Goal: Task Accomplishment & Management: Manage account settings

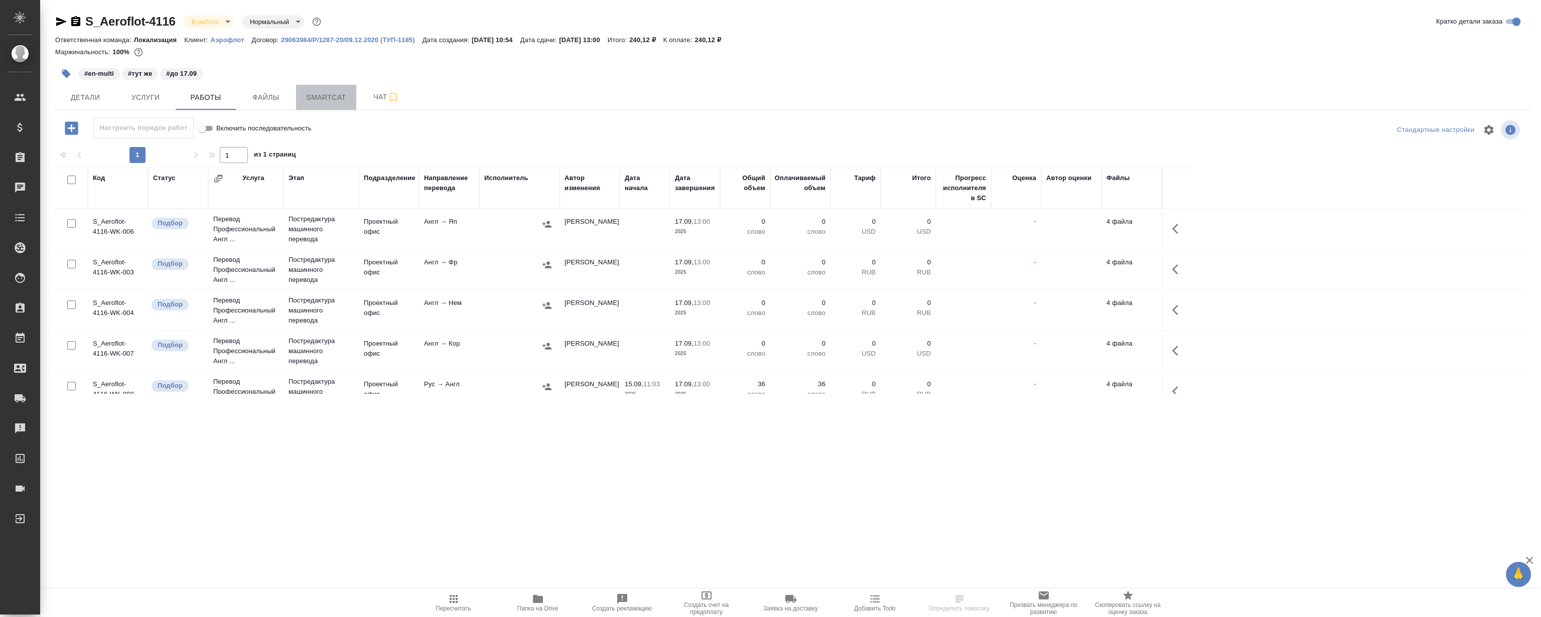
click at [331, 96] on span "Smartcat" at bounding box center [326, 97] width 48 height 13
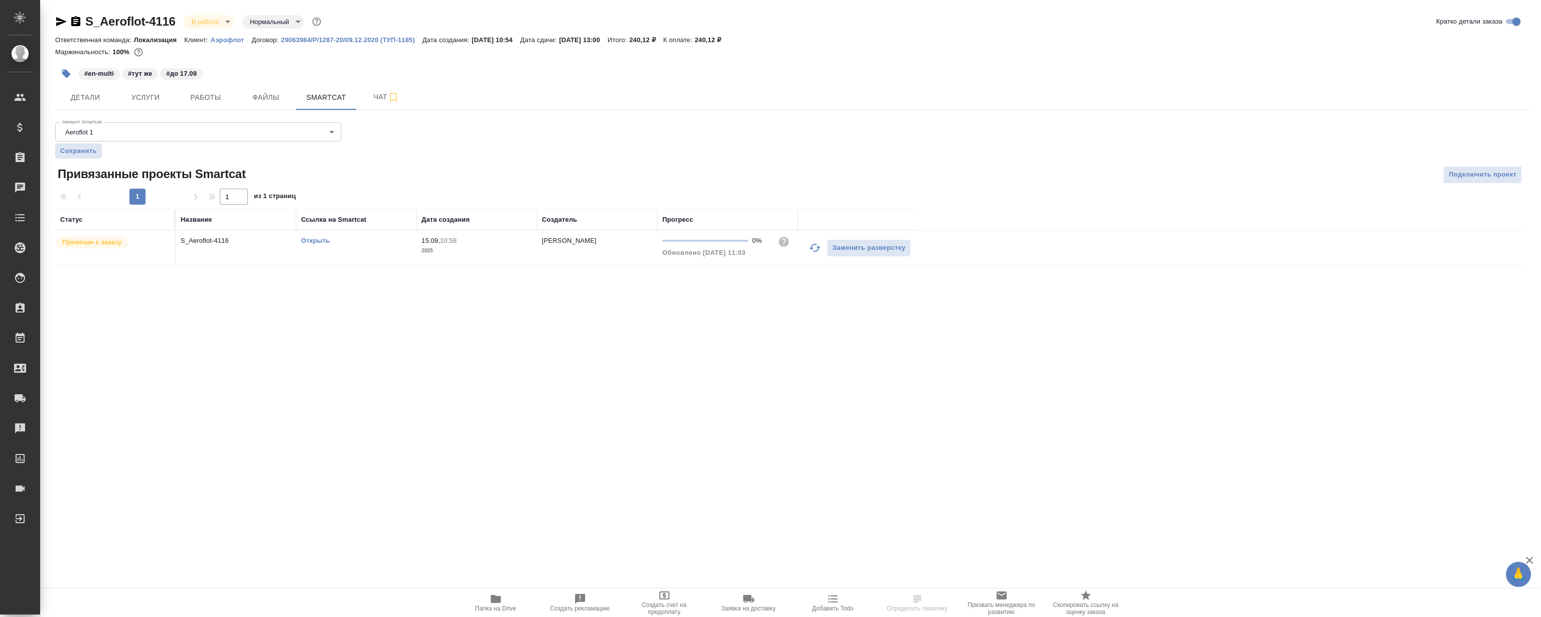
click at [313, 240] on link "Открыть" at bounding box center [315, 241] width 29 height 8
click at [209, 98] on span "Работы" at bounding box center [206, 97] width 48 height 13
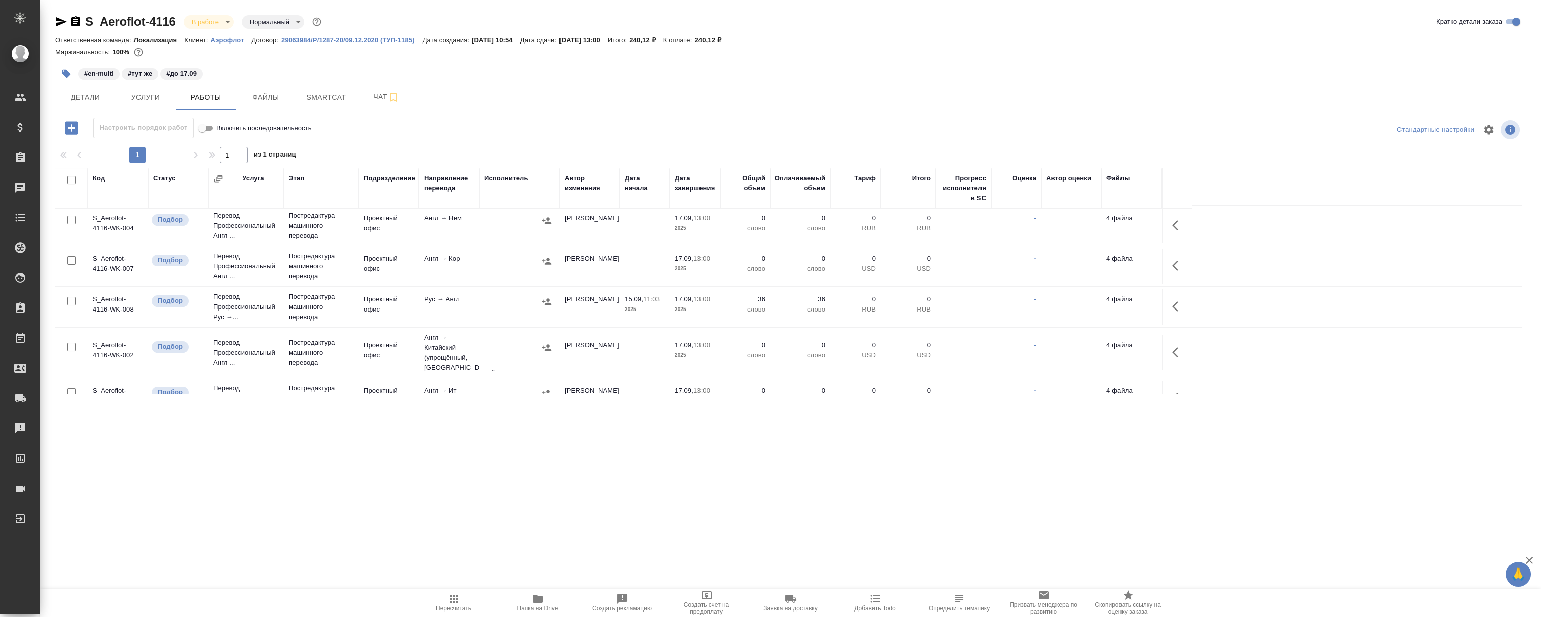
scroll to position [91, 0]
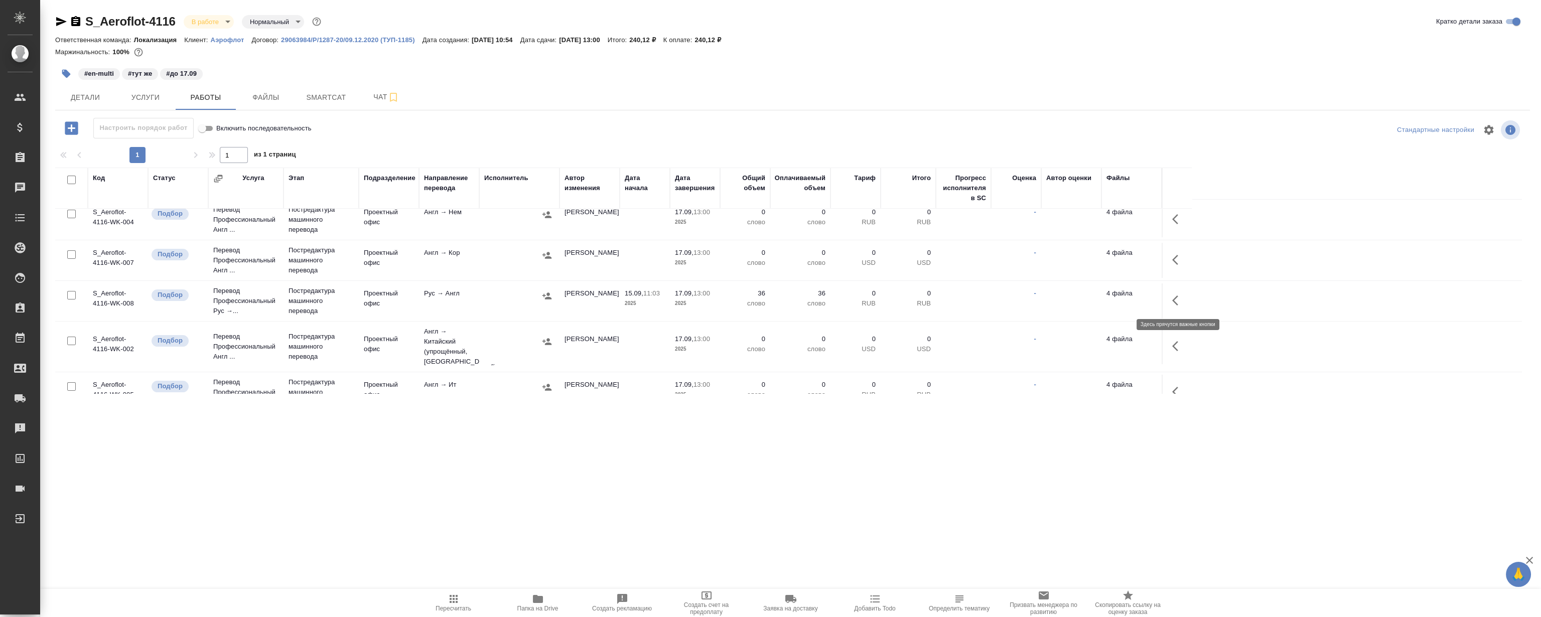
click at [1172, 296] on icon "button" at bounding box center [1178, 300] width 12 height 12
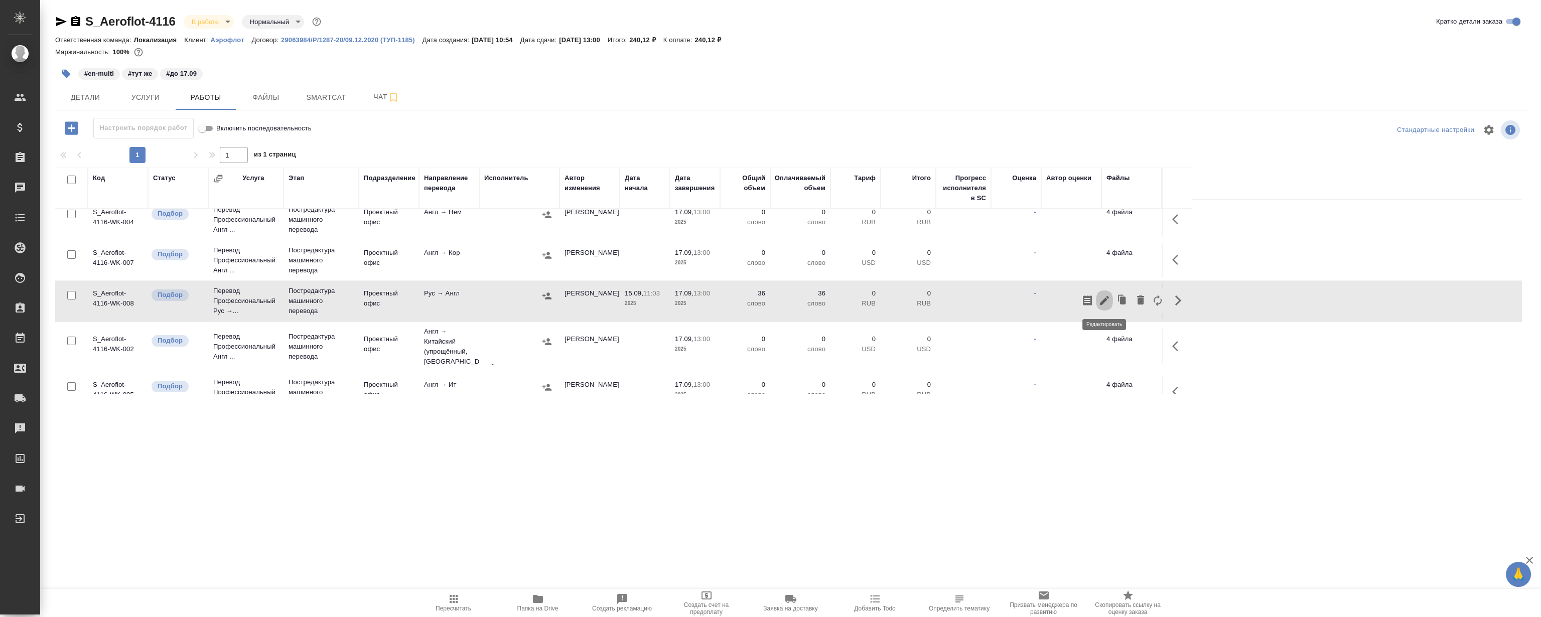
click at [1107, 304] on icon "button" at bounding box center [1104, 300] width 12 height 12
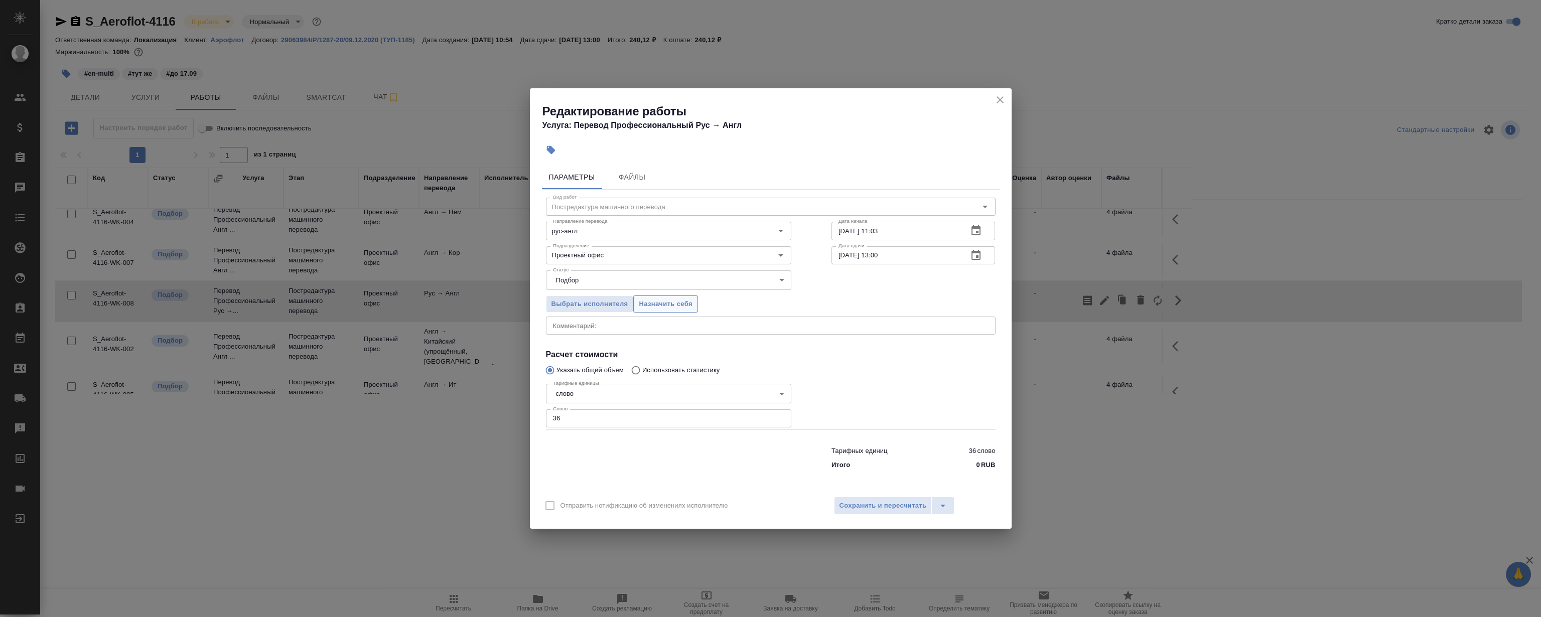
click at [658, 304] on span "Назначить себя" at bounding box center [665, 304] width 53 height 12
click at [998, 97] on icon "close" at bounding box center [1000, 100] width 12 height 12
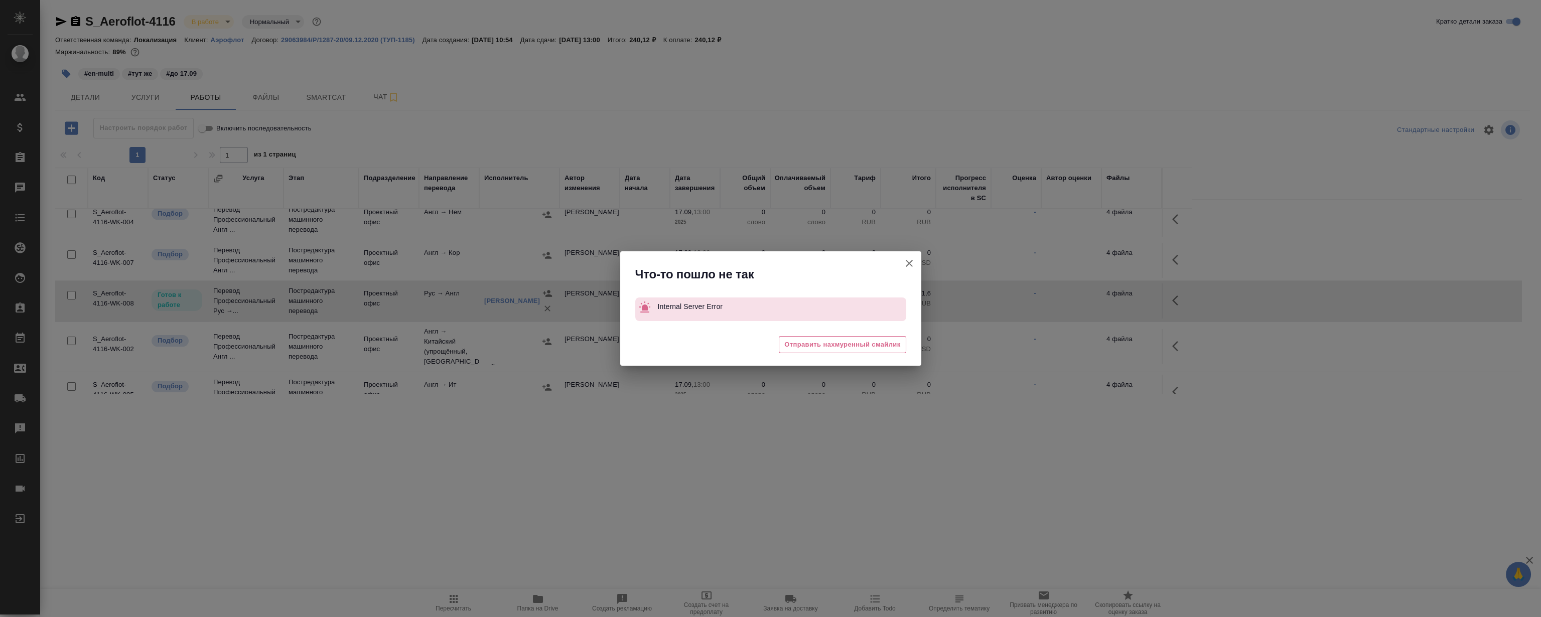
click at [915, 267] on button "Группировать работы по услугам" at bounding box center [909, 263] width 24 height 24
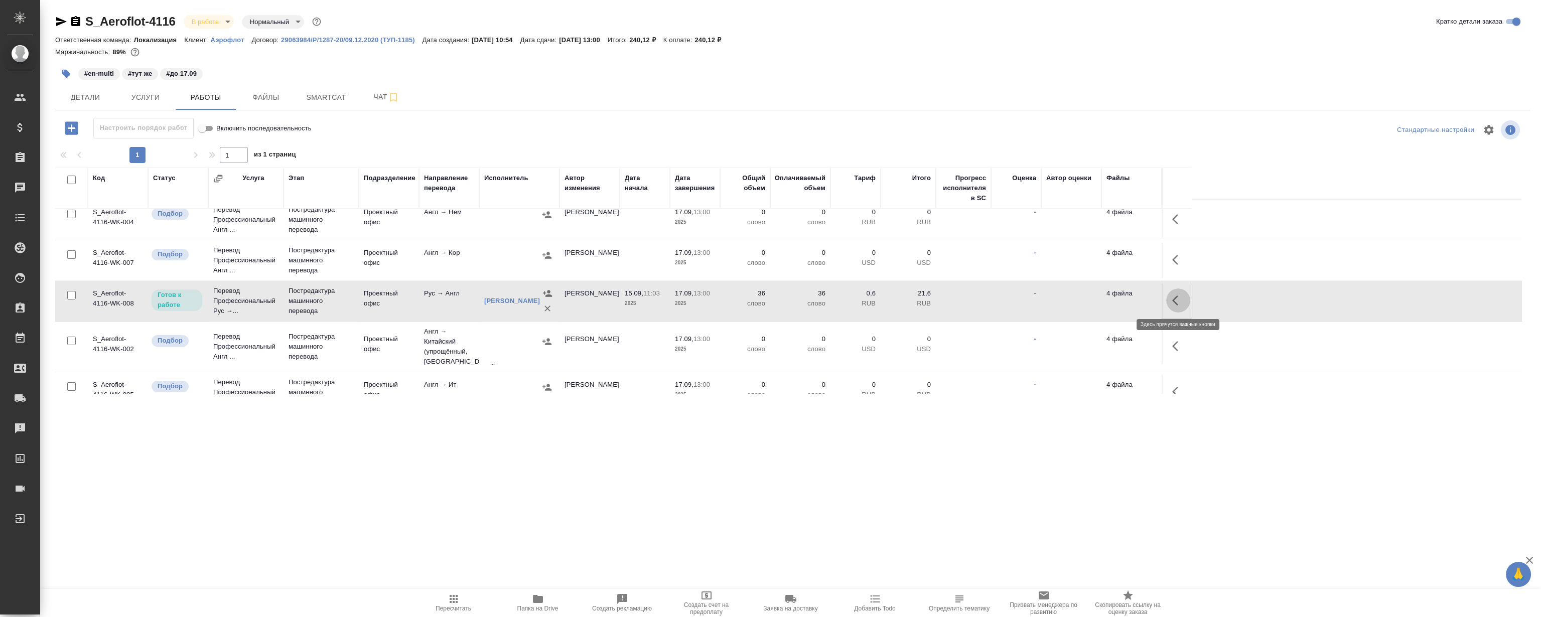
click at [1173, 303] on icon "button" at bounding box center [1178, 300] width 12 height 12
click at [1109, 299] on icon "button" at bounding box center [1104, 300] width 12 height 12
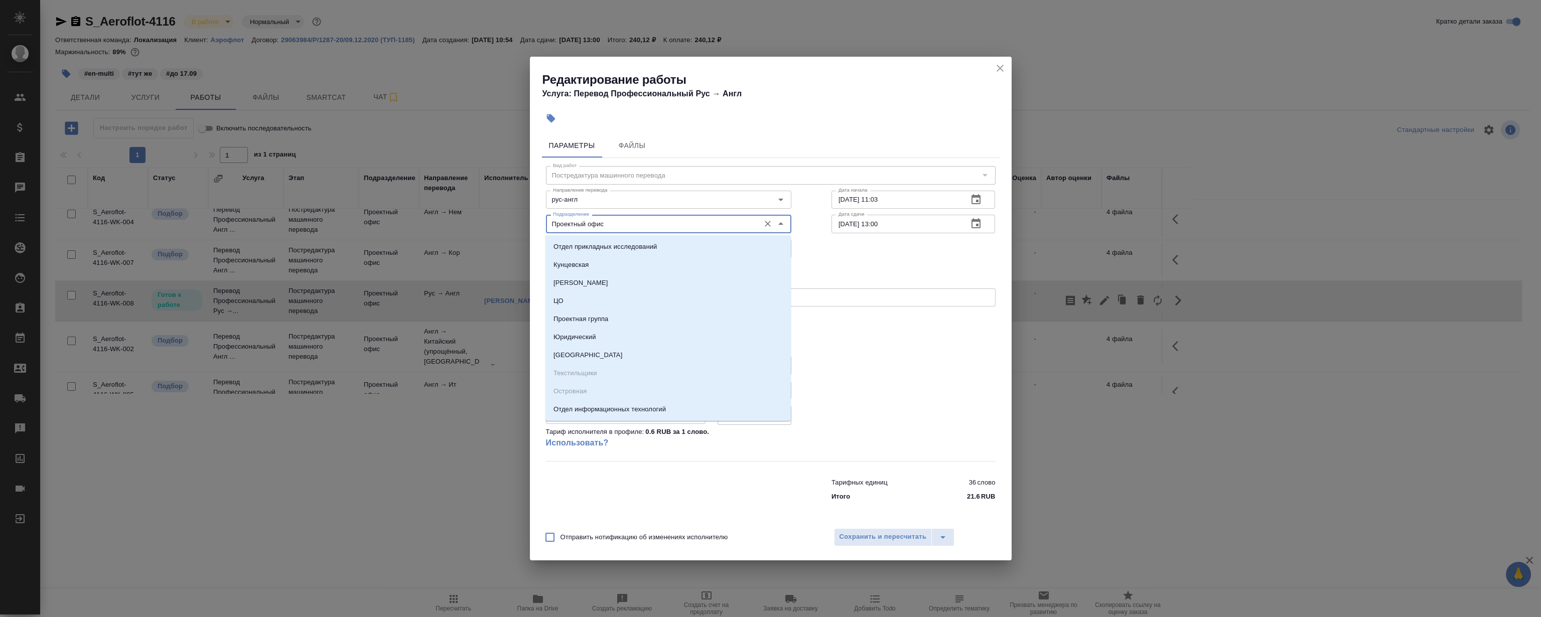
click at [613, 223] on input "Проектный офис" at bounding box center [652, 224] width 206 height 12
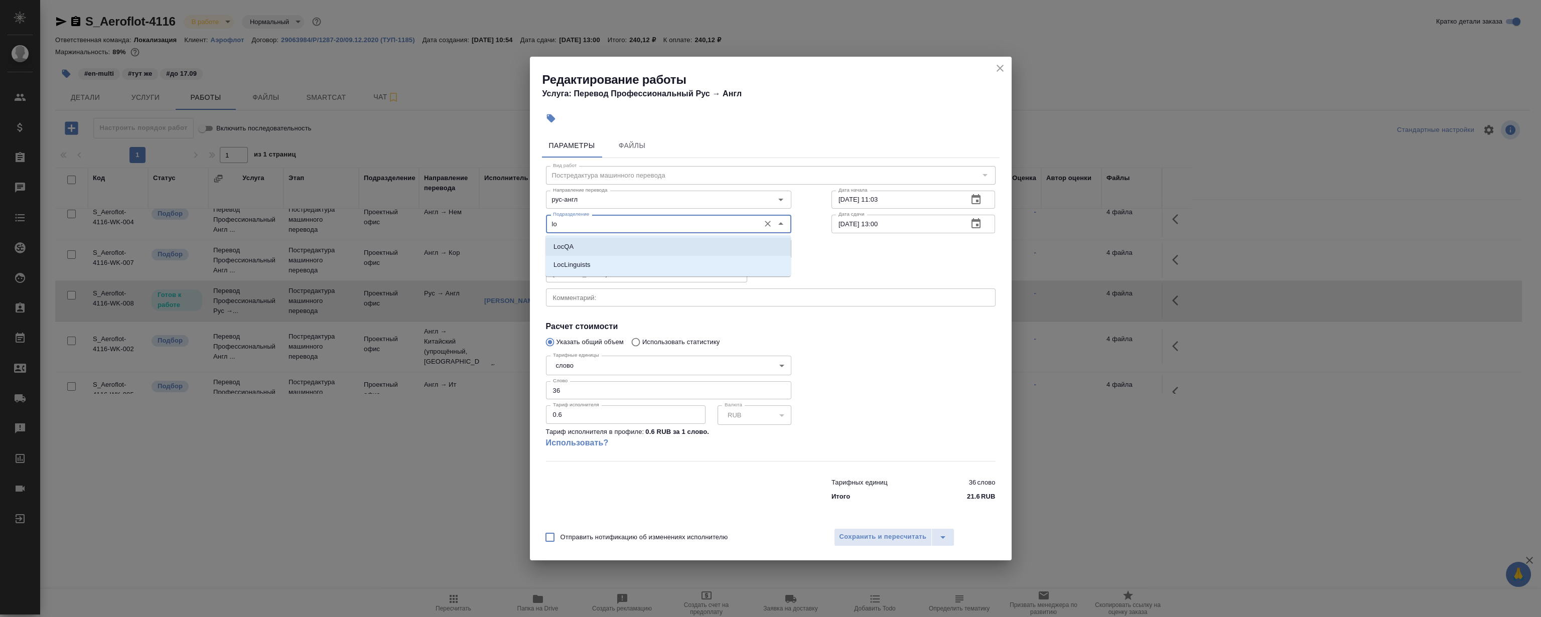
click at [563, 250] on p "LocQA" at bounding box center [563, 247] width 20 height 10
type input "LocQA"
click at [579, 250] on body "🙏 .cls-1 fill:#fff; AWATERA Magerramov Ruslan Клиенты Спецификации Заказы 0 Чат…" at bounding box center [770, 308] width 1541 height 617
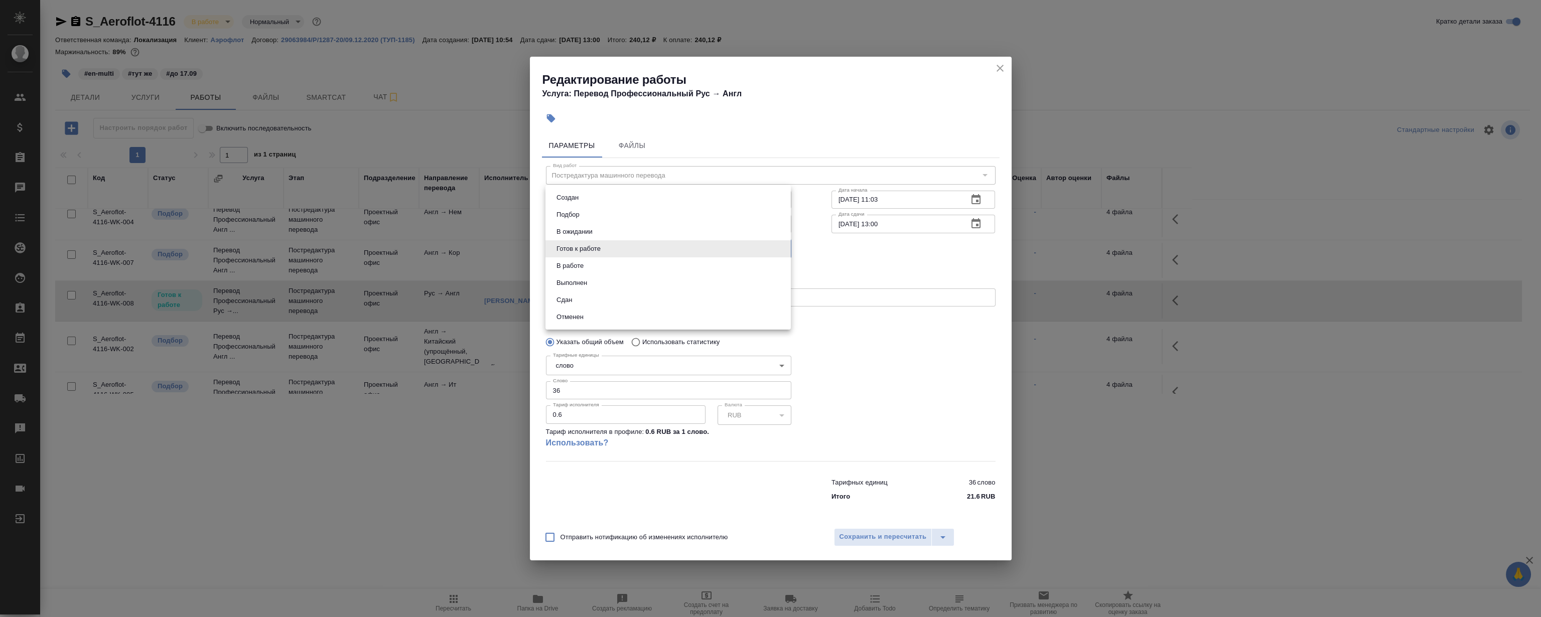
click at [602, 302] on li "Сдан" at bounding box center [667, 299] width 245 height 17
type input "closed"
click at [871, 535] on span "Сохранить и пересчитать" at bounding box center [882, 537] width 87 height 12
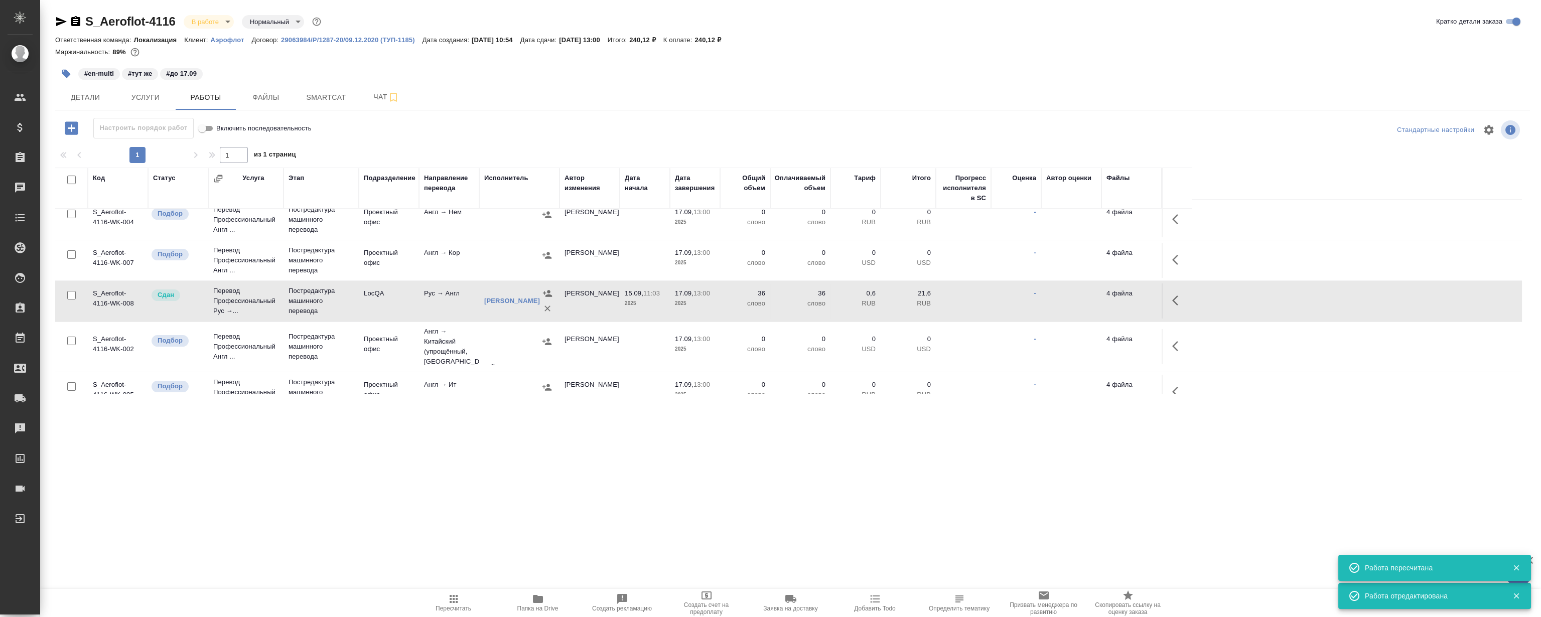
click at [316, 493] on div ".cls-1 fill:#fff; AWATERA Magerramov Ruslan Клиенты Спецификации Заказы 0 Чаты …" at bounding box center [770, 308] width 1541 height 617
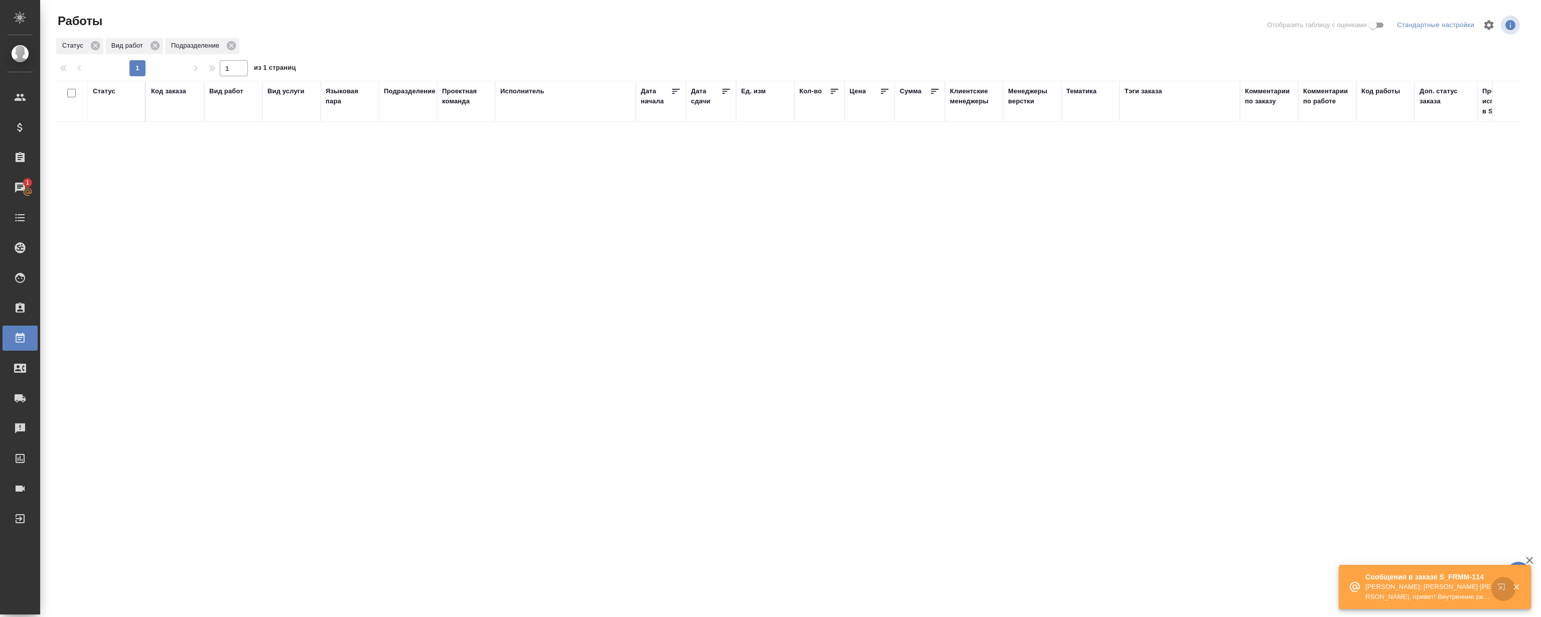
click at [1497, 590] on icon "button" at bounding box center [1503, 589] width 12 height 12
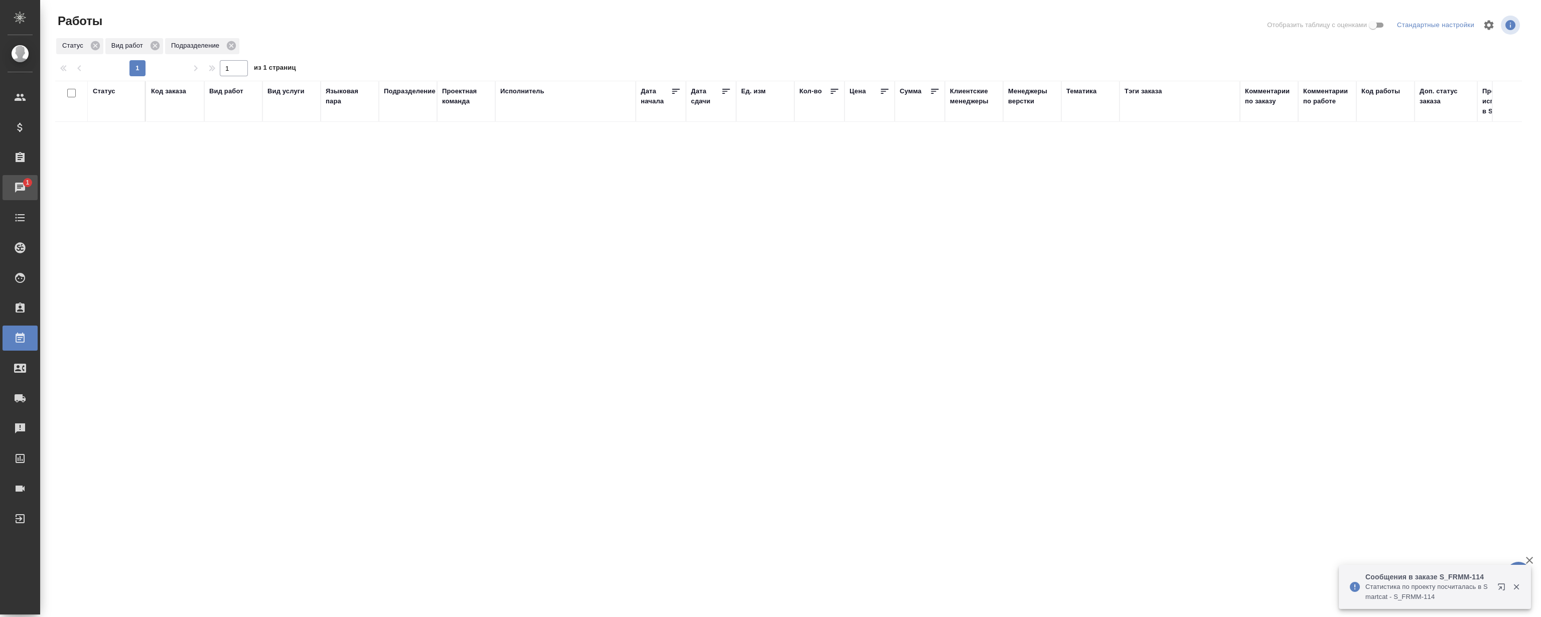
click at [20, 183] on div "Чаты" at bounding box center [7, 187] width 25 height 15
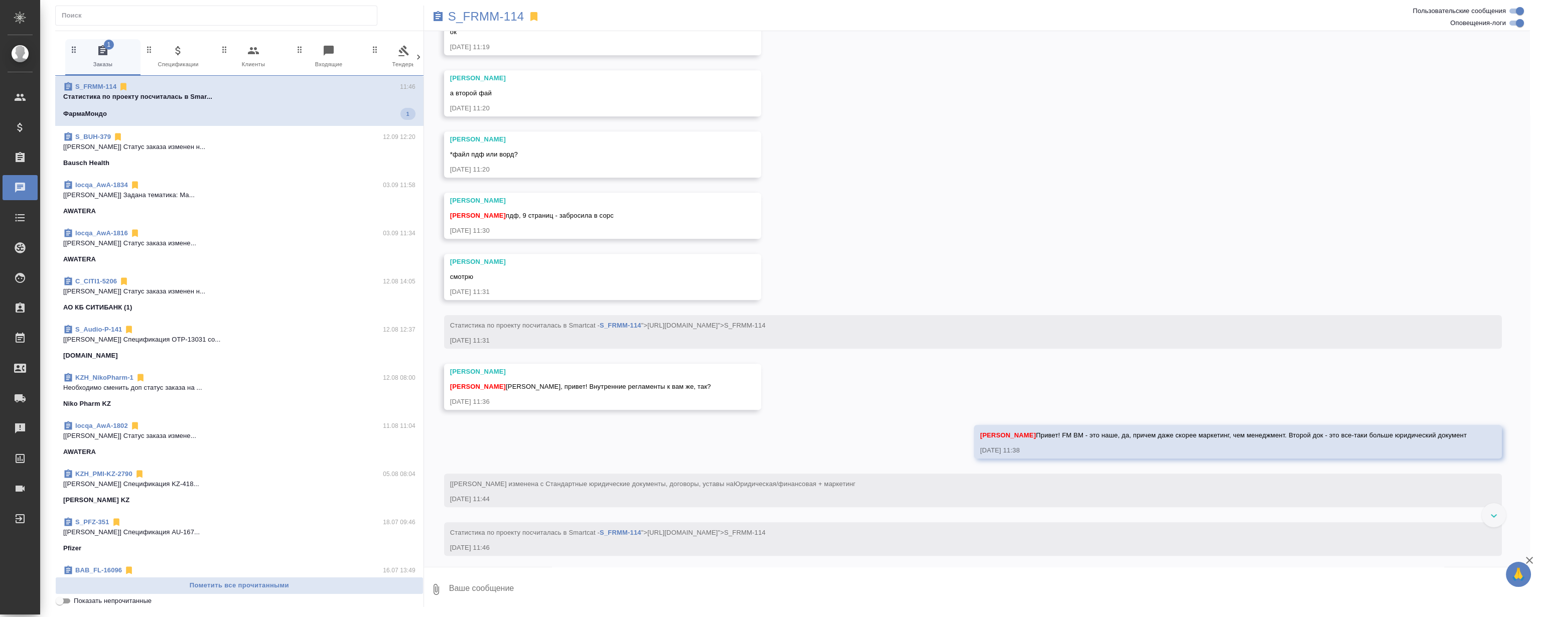
scroll to position [2341, 0]
click at [535, 18] on icon at bounding box center [533, 16] width 7 height 9
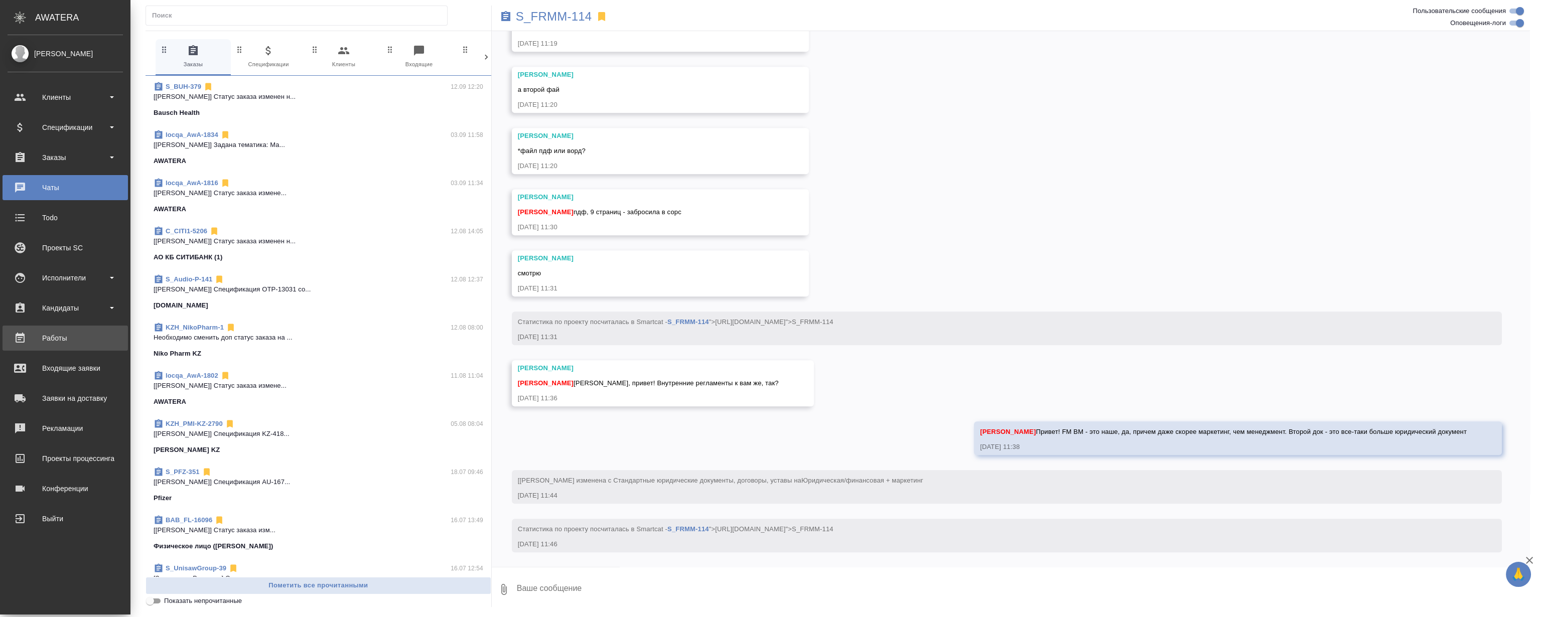
click at [49, 343] on div "Работы" at bounding box center [65, 338] width 115 height 15
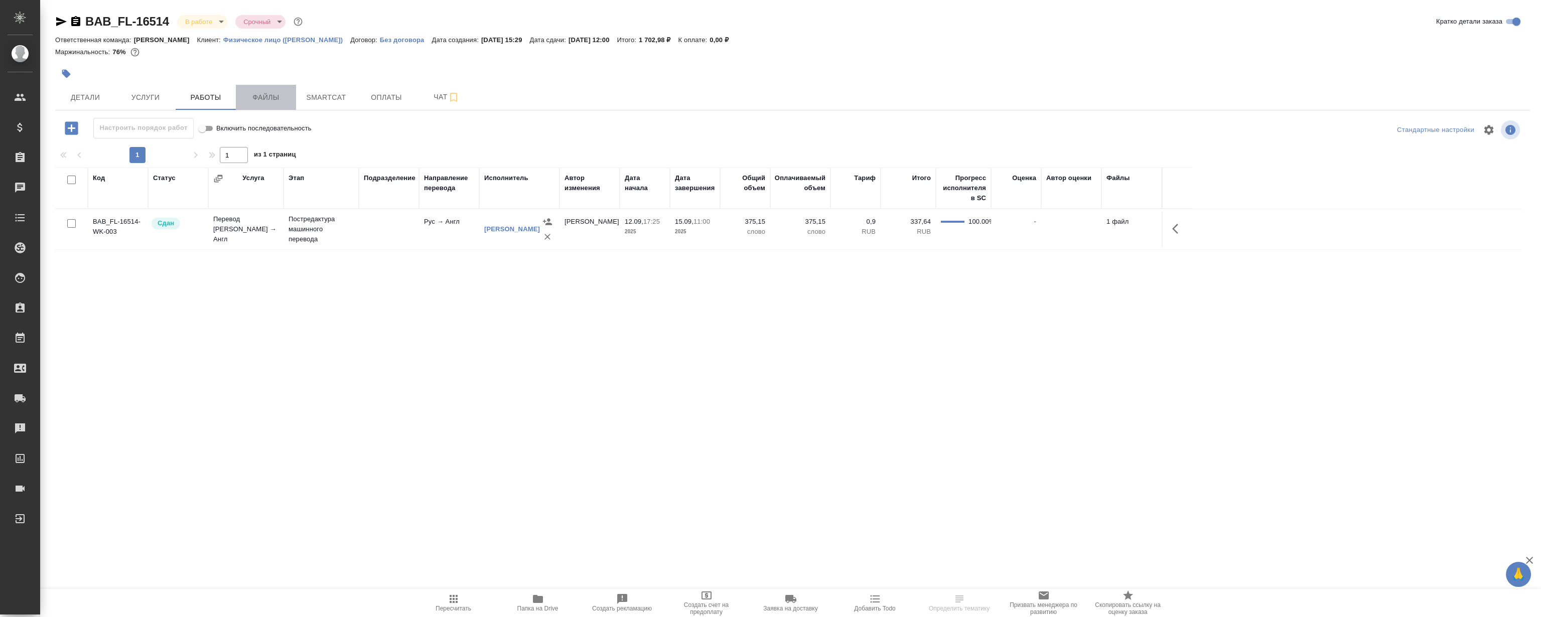
click at [271, 87] on button "Файлы" at bounding box center [266, 97] width 60 height 25
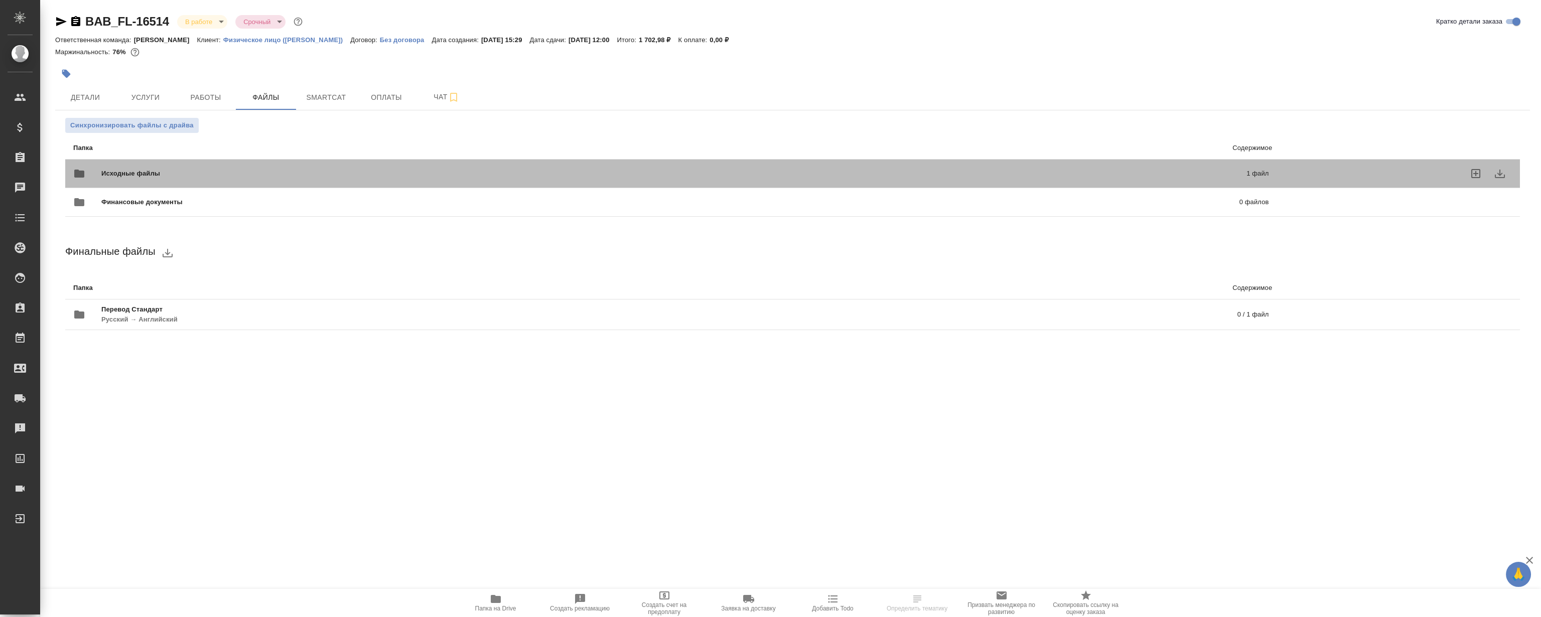
click at [272, 165] on div "Исходные файлы 1 файл" at bounding box center [670, 174] width 1195 height 24
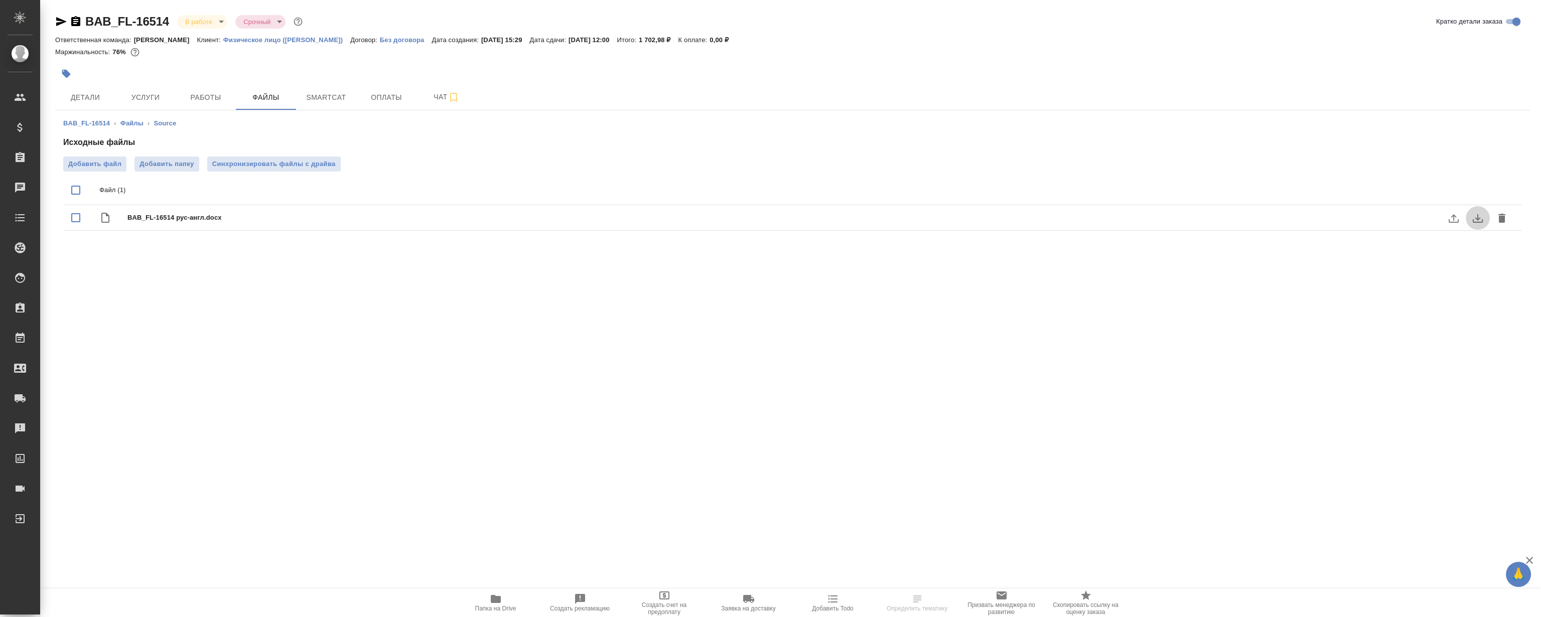
click at [1478, 221] on icon "download" at bounding box center [1477, 218] width 10 height 9
click at [324, 95] on span "Smartcat" at bounding box center [326, 97] width 48 height 13
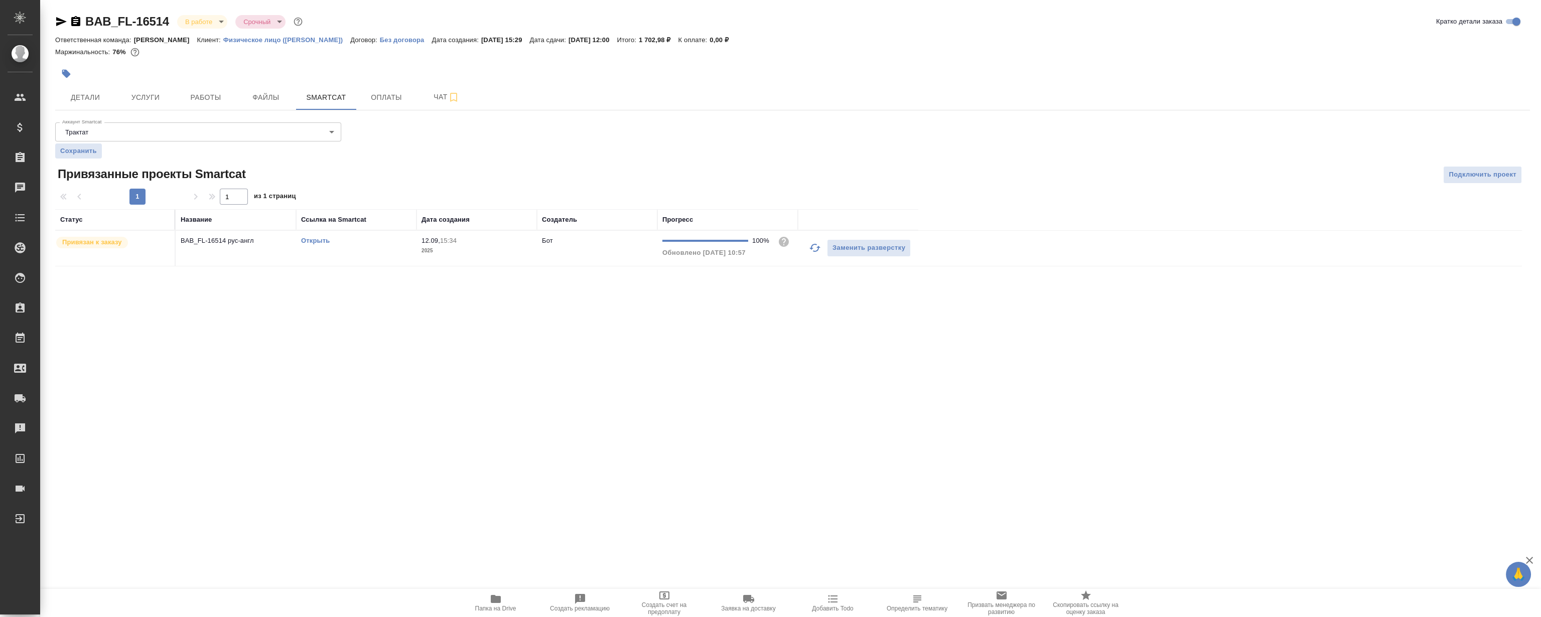
click at [314, 242] on link "Открыть" at bounding box center [315, 241] width 29 height 8
click at [323, 237] on link "Открыть" at bounding box center [315, 241] width 29 height 8
click at [216, 85] on button "Работы" at bounding box center [206, 97] width 60 height 25
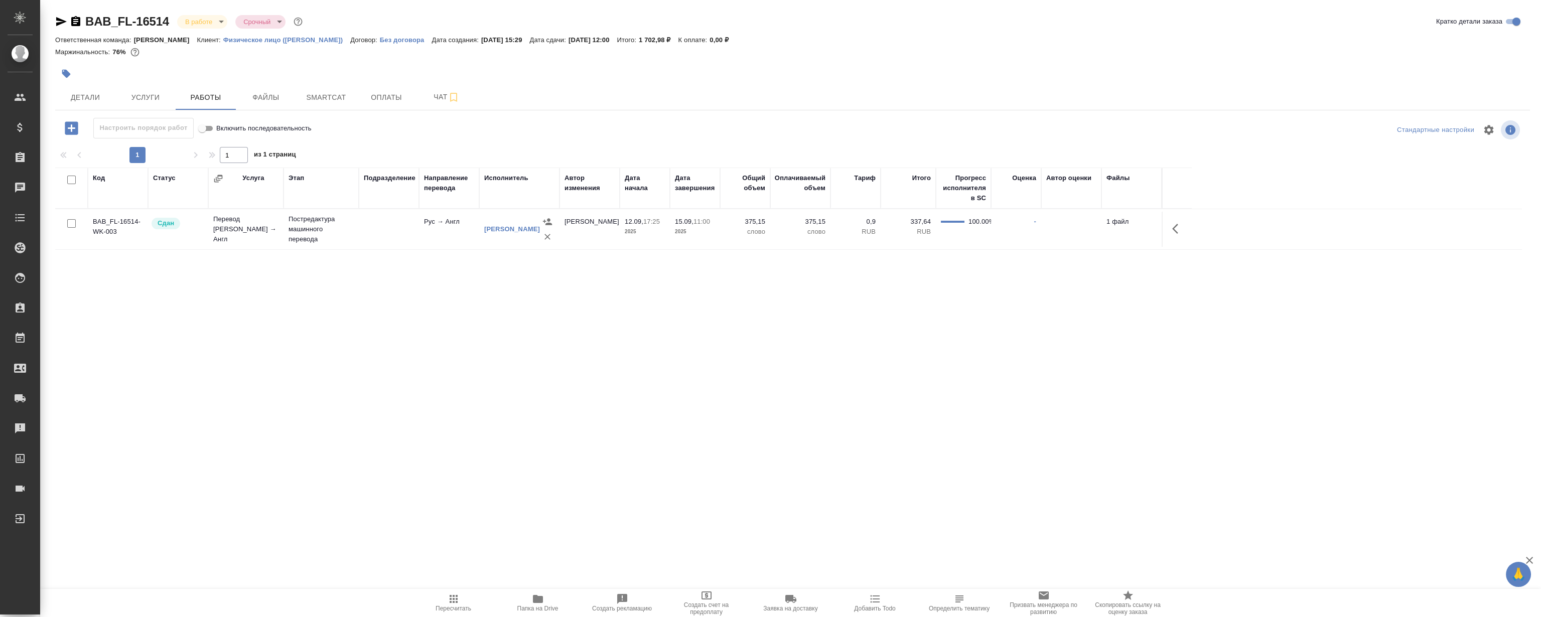
drag, startPoint x: 59, startPoint y: 22, endPoint x: 60, endPoint y: 0, distance: 21.6
click at [59, 22] on icon "button" at bounding box center [61, 22] width 12 height 12
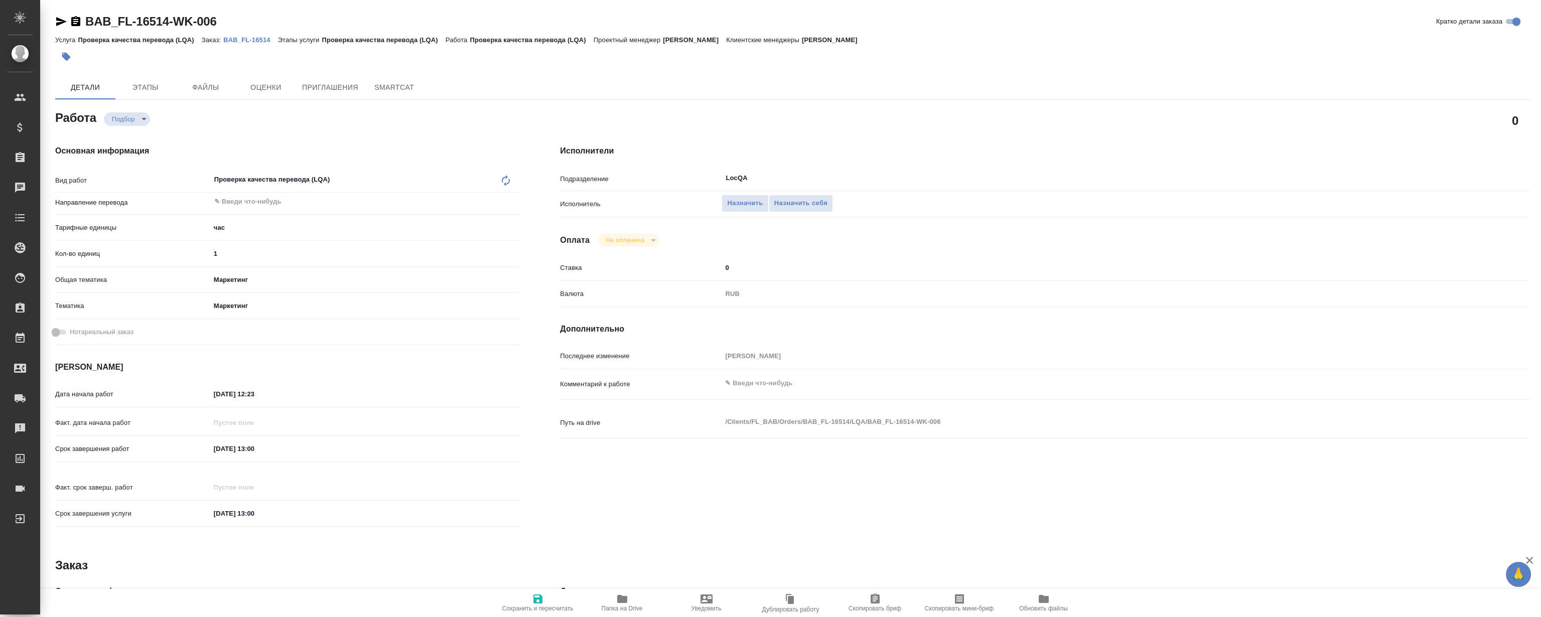
type textarea "x"
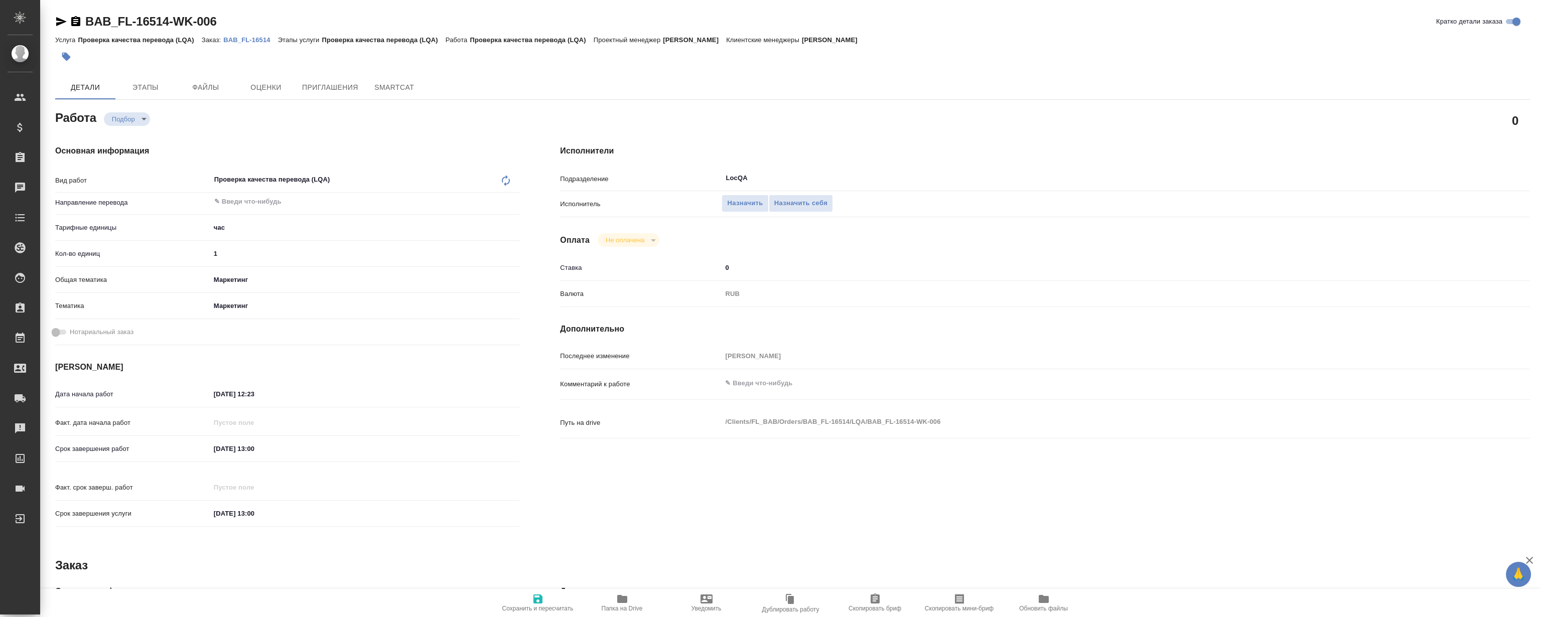
type textarea "x"
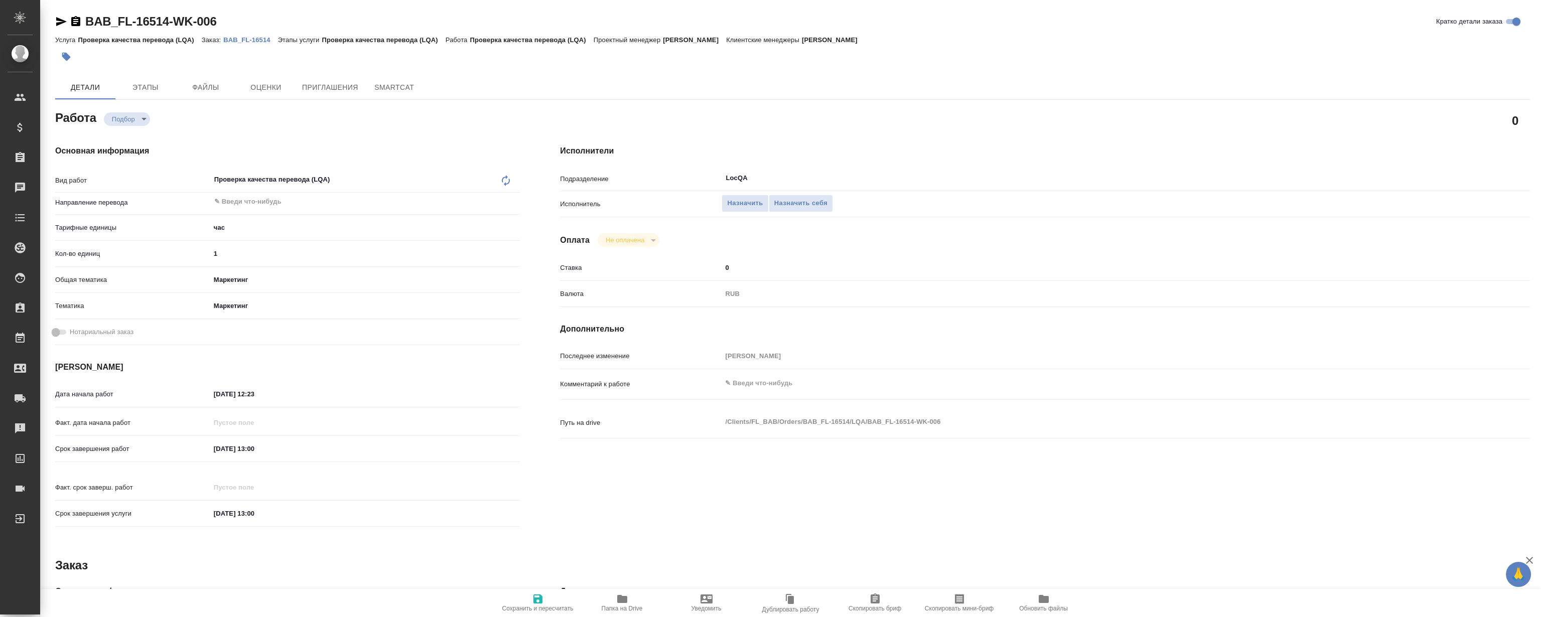
type textarea "x"
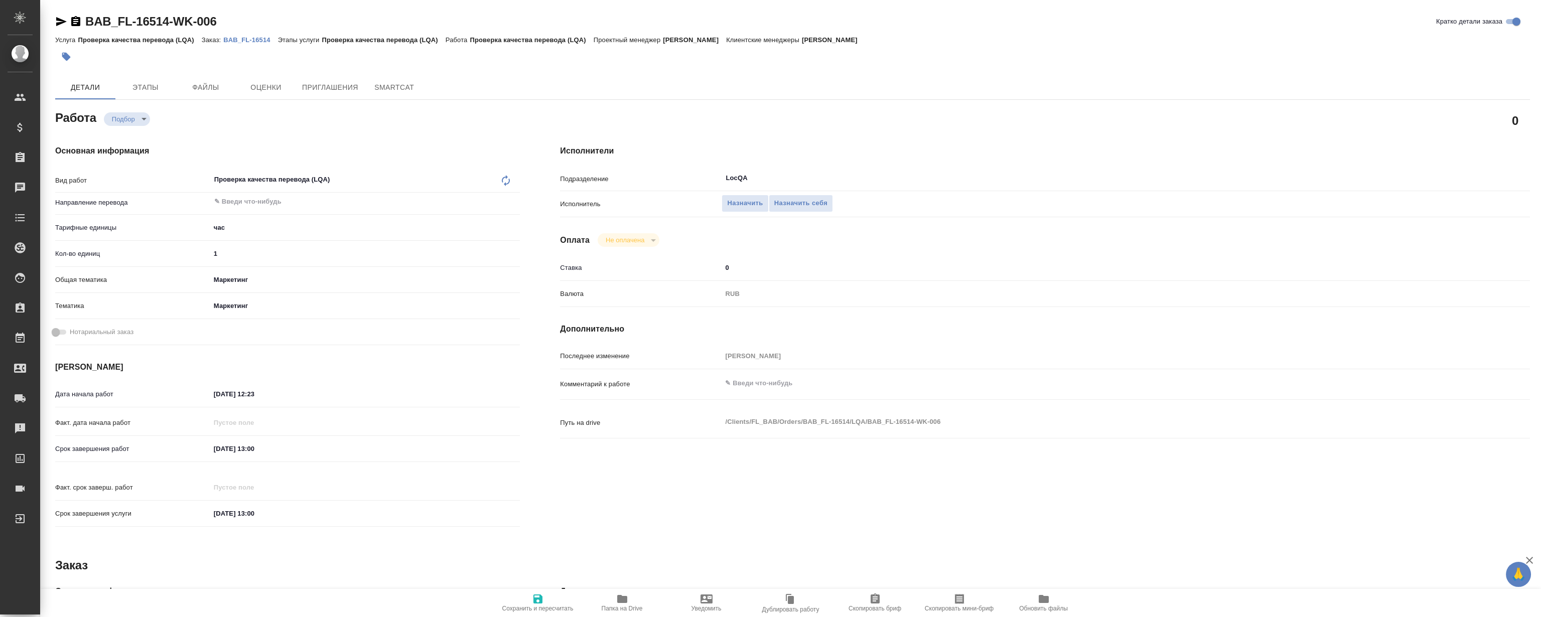
type textarea "x"
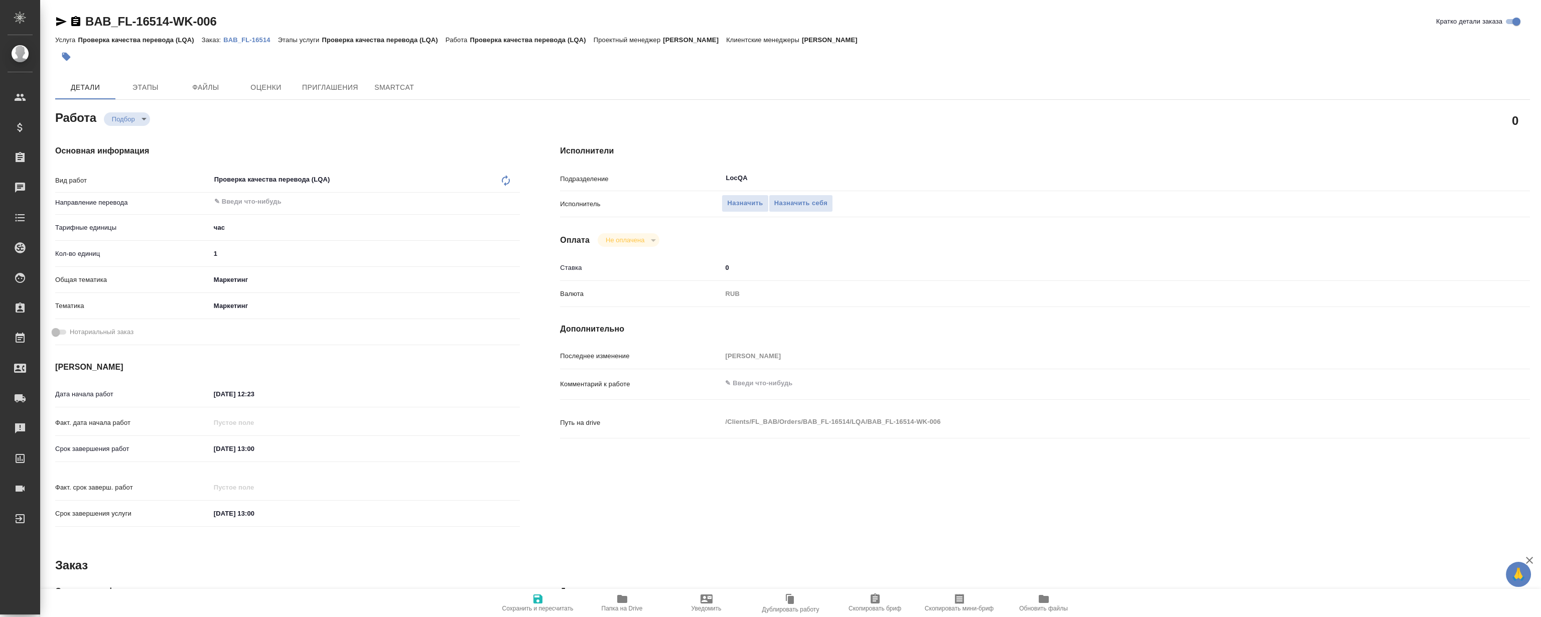
type textarea "x"
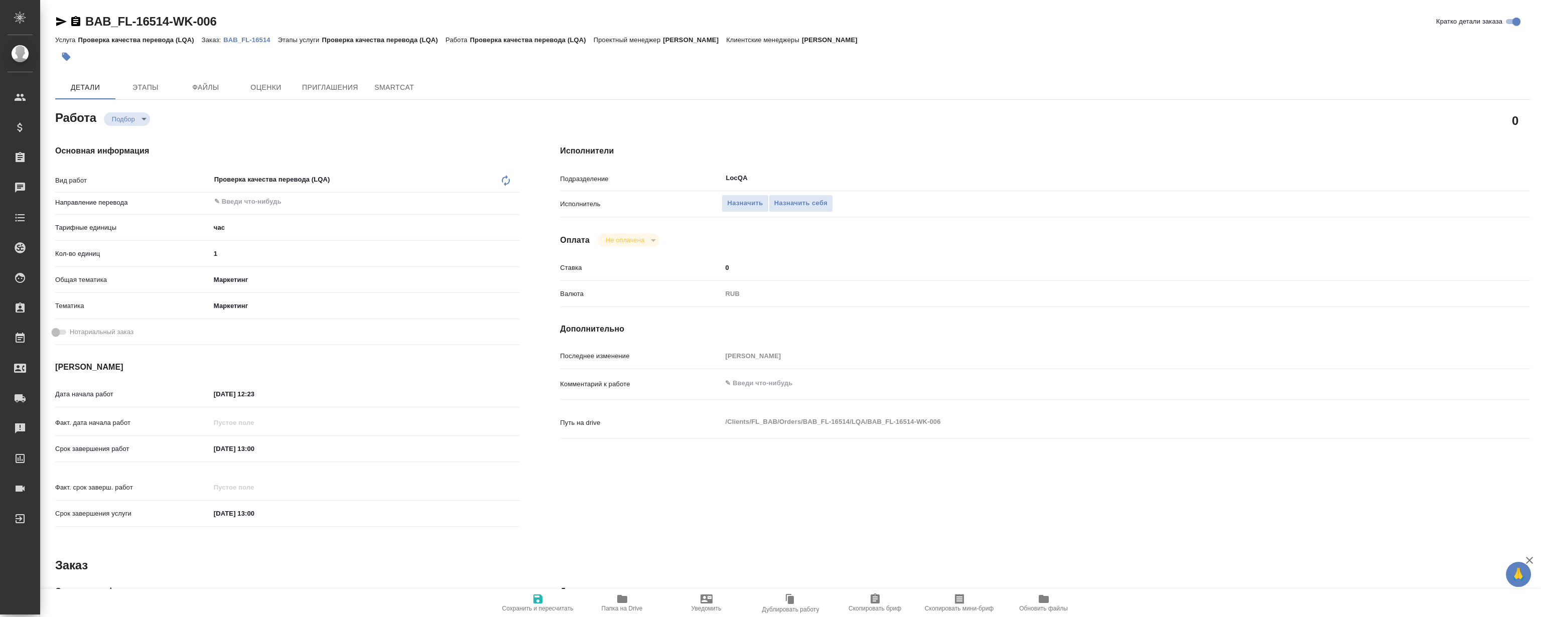
type textarea "x"
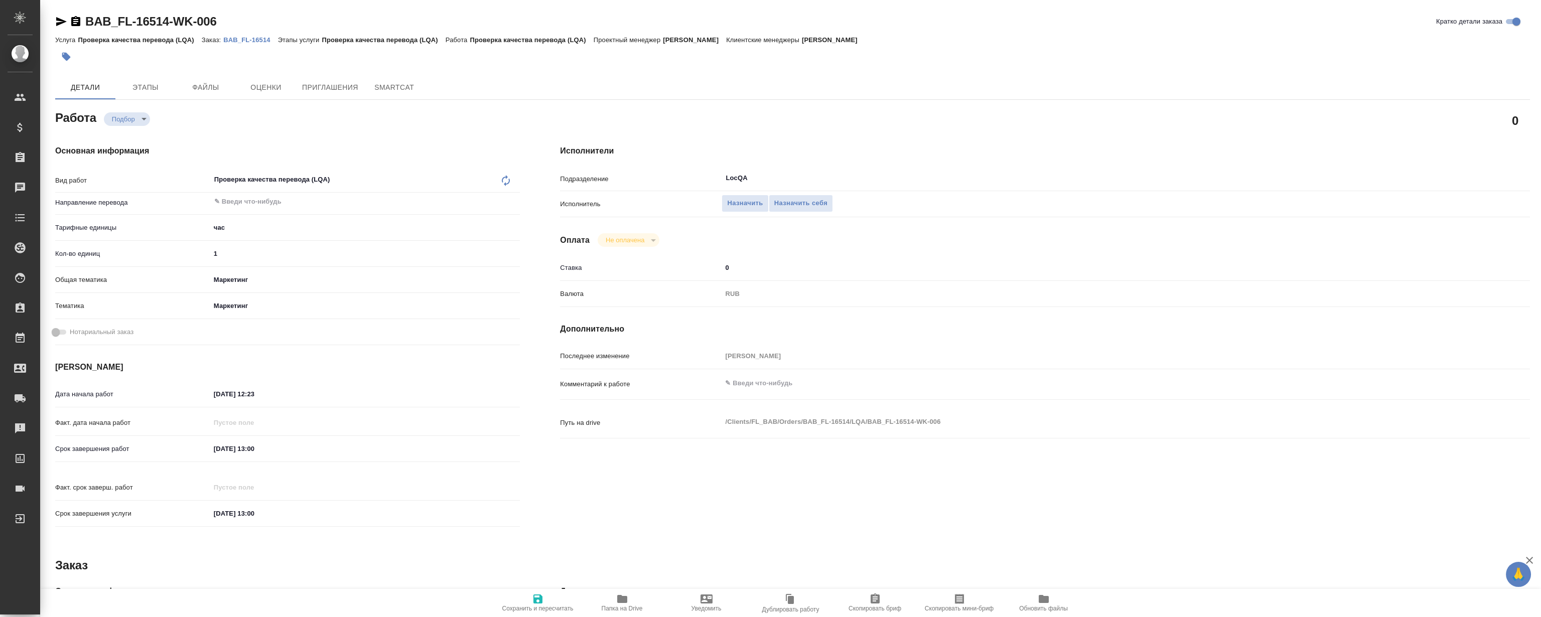
type textarea "x"
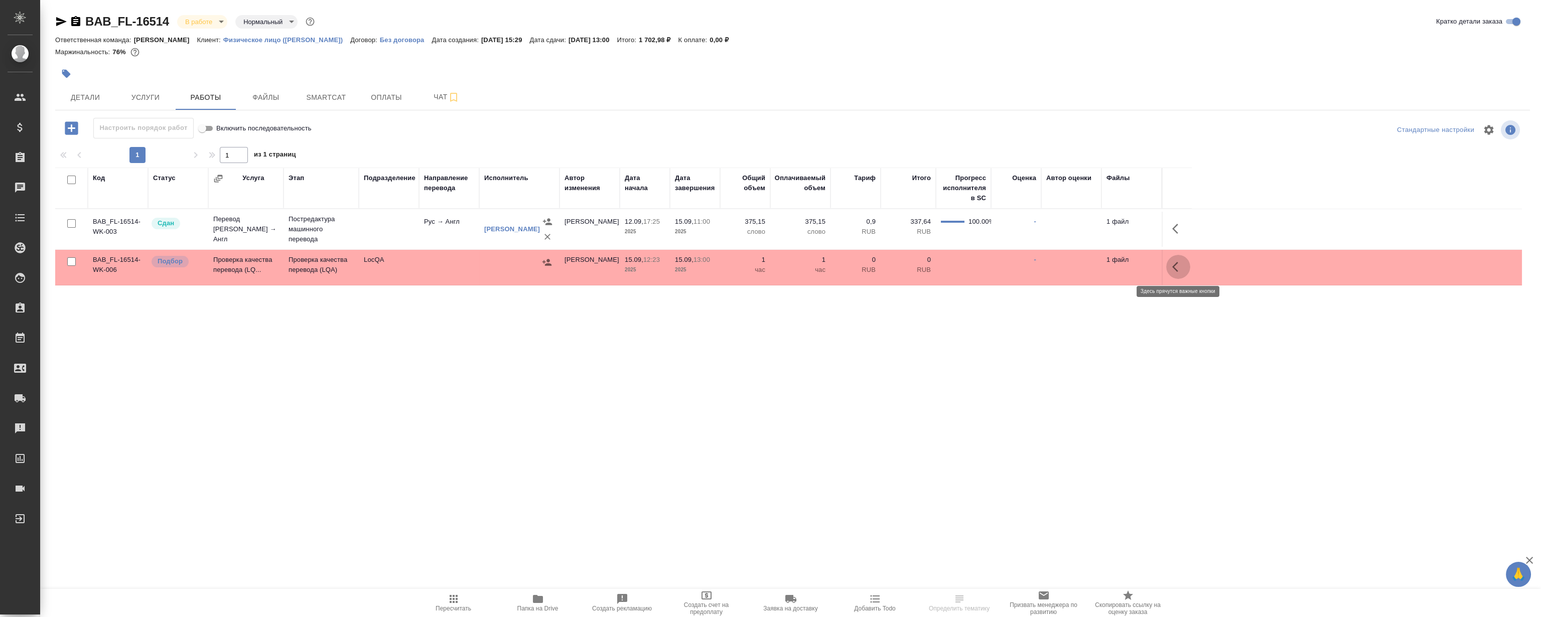
click at [1177, 270] on icon "button" at bounding box center [1175, 267] width 6 height 10
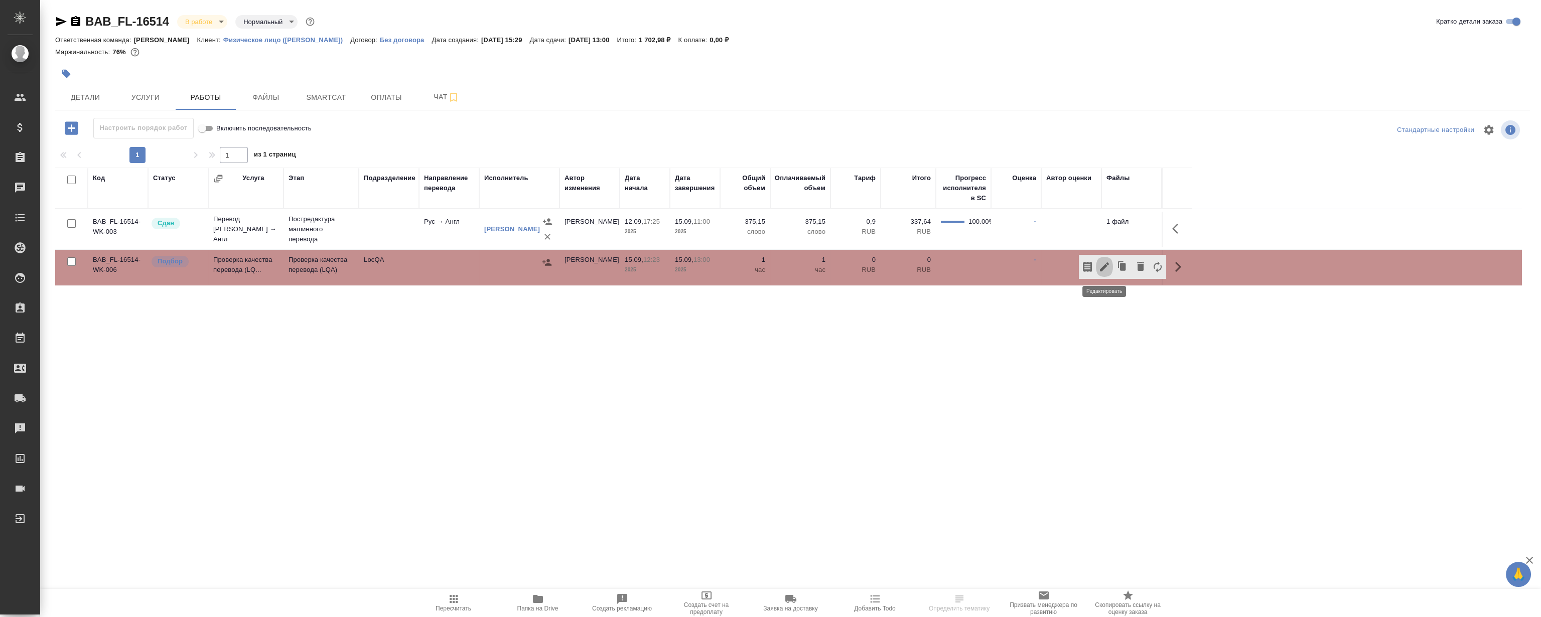
click at [1107, 269] on icon "button" at bounding box center [1104, 267] width 12 height 12
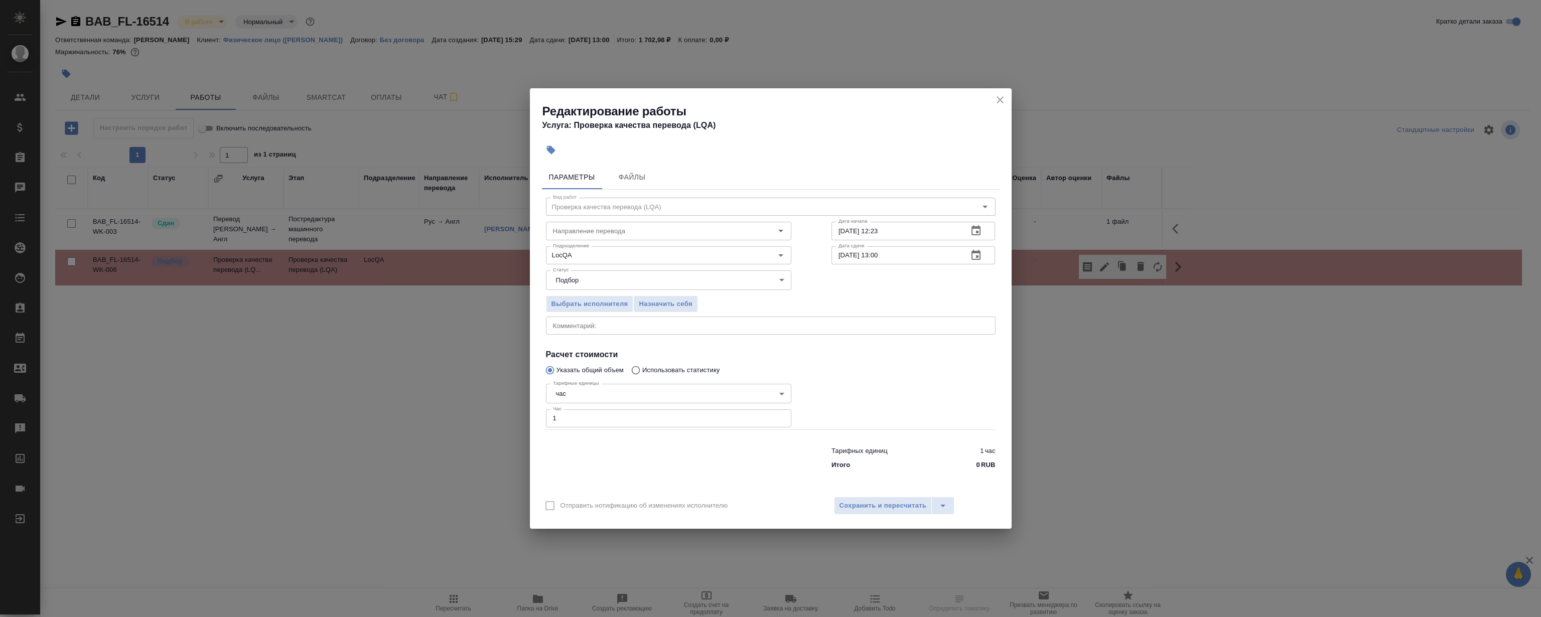
click at [586, 430] on div "Тарифных единиц 1 час Итого 0 RUB" at bounding box center [771, 456] width 490 height 68
click at [581, 420] on input "1" at bounding box center [668, 418] width 245 height 18
drag, startPoint x: 582, startPoint y: 413, endPoint x: 559, endPoint y: 416, distance: 22.8
click at [559, 416] on input "0.3" at bounding box center [668, 418] width 245 height 18
type input "0.2"
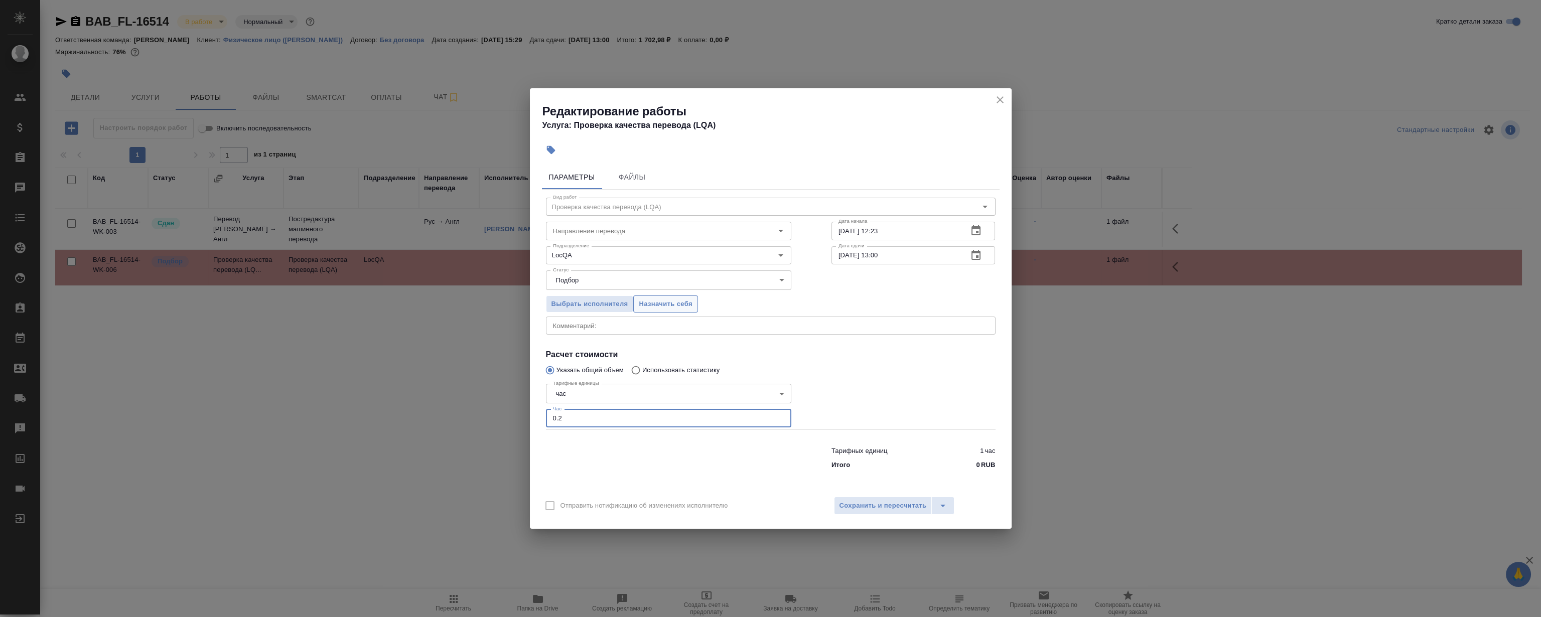
click at [667, 296] on button "Назначить себя" at bounding box center [665, 304] width 64 height 18
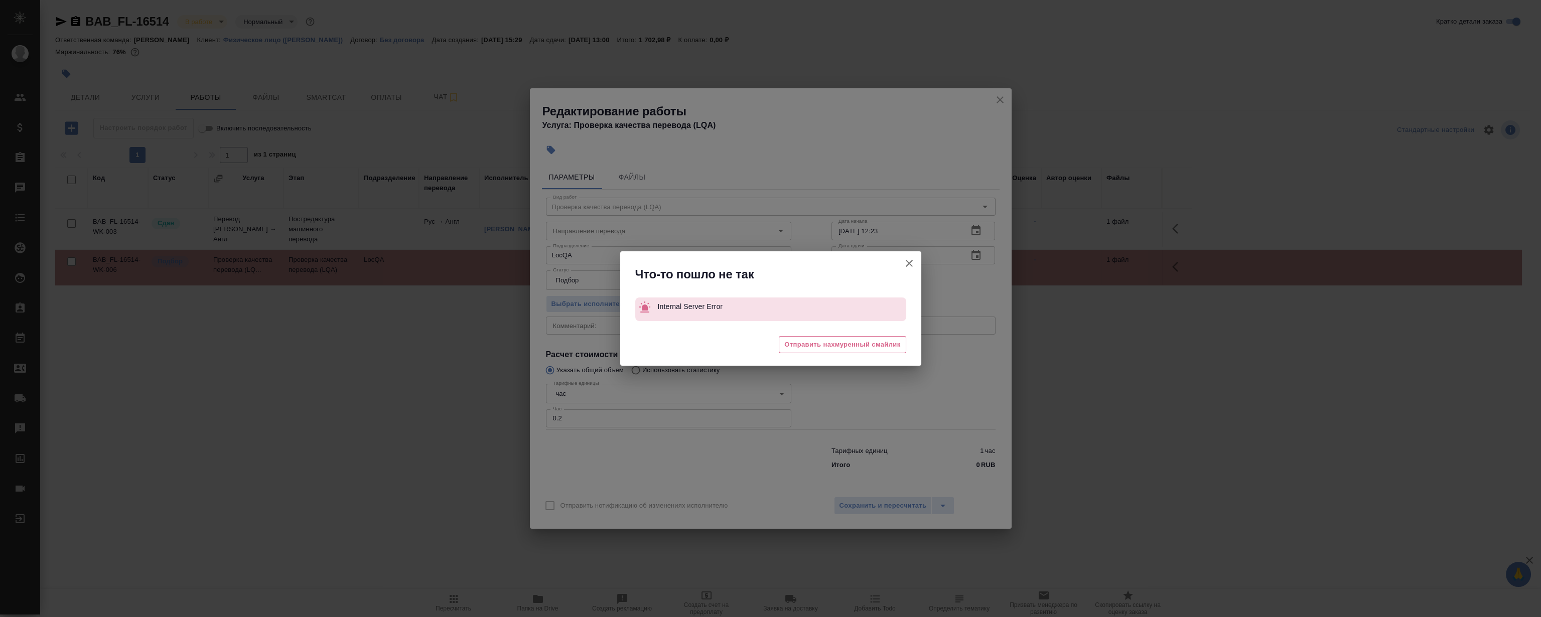
click at [997, 104] on div "Что-то пошло не так Internal Server Error 😓 Отправить нахмуренный смайлик" at bounding box center [770, 308] width 1541 height 617
click at [906, 263] on icon "button" at bounding box center [909, 263] width 12 height 12
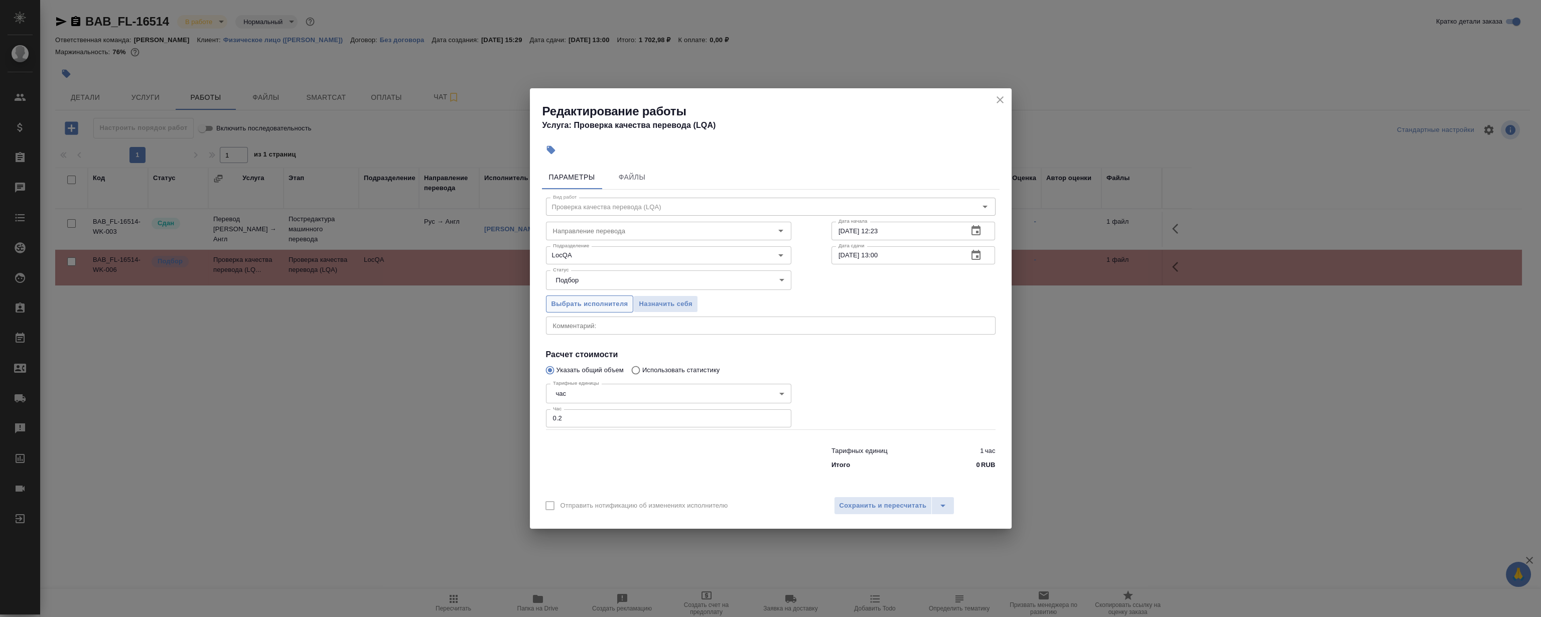
click at [577, 303] on span "Выбрать исполнителя" at bounding box center [589, 304] width 77 height 12
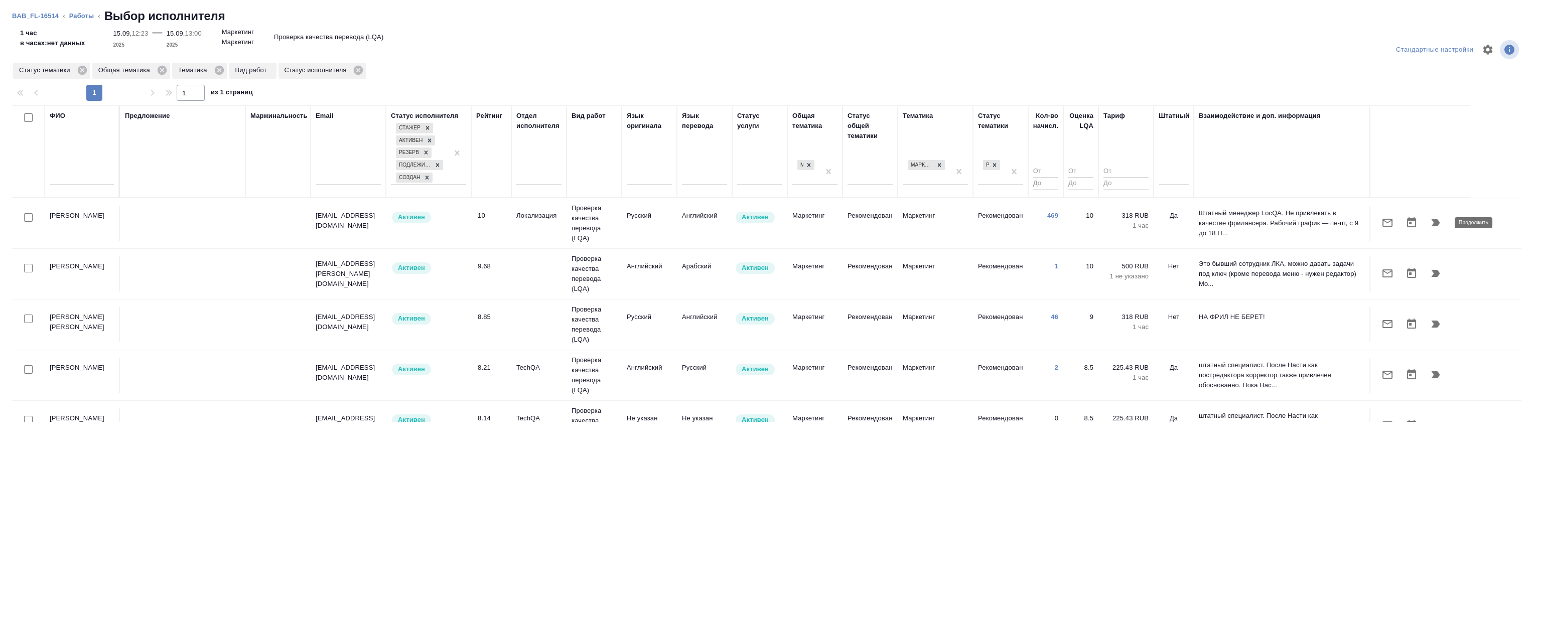
click at [1427, 216] on button "button" at bounding box center [1435, 223] width 24 height 24
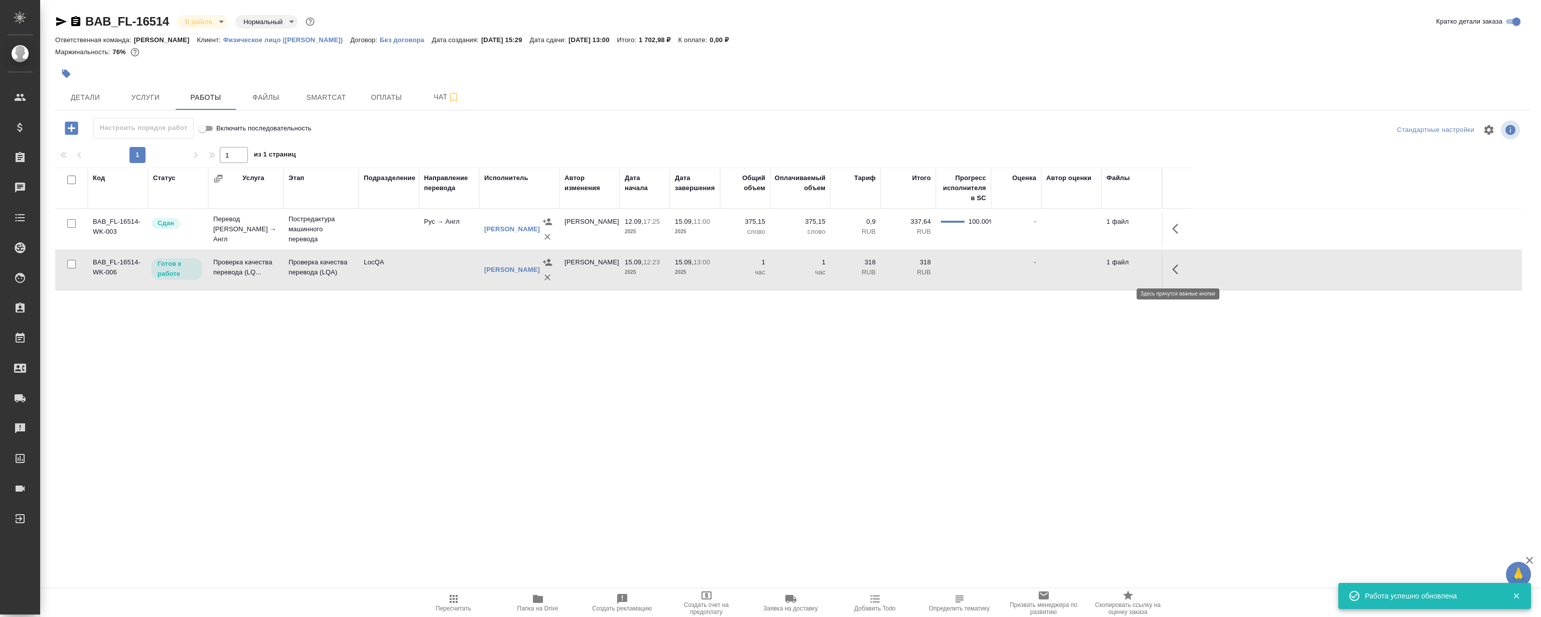
click at [1179, 266] on icon "button" at bounding box center [1178, 269] width 12 height 12
click at [1104, 268] on icon "button" at bounding box center [1104, 269] width 9 height 9
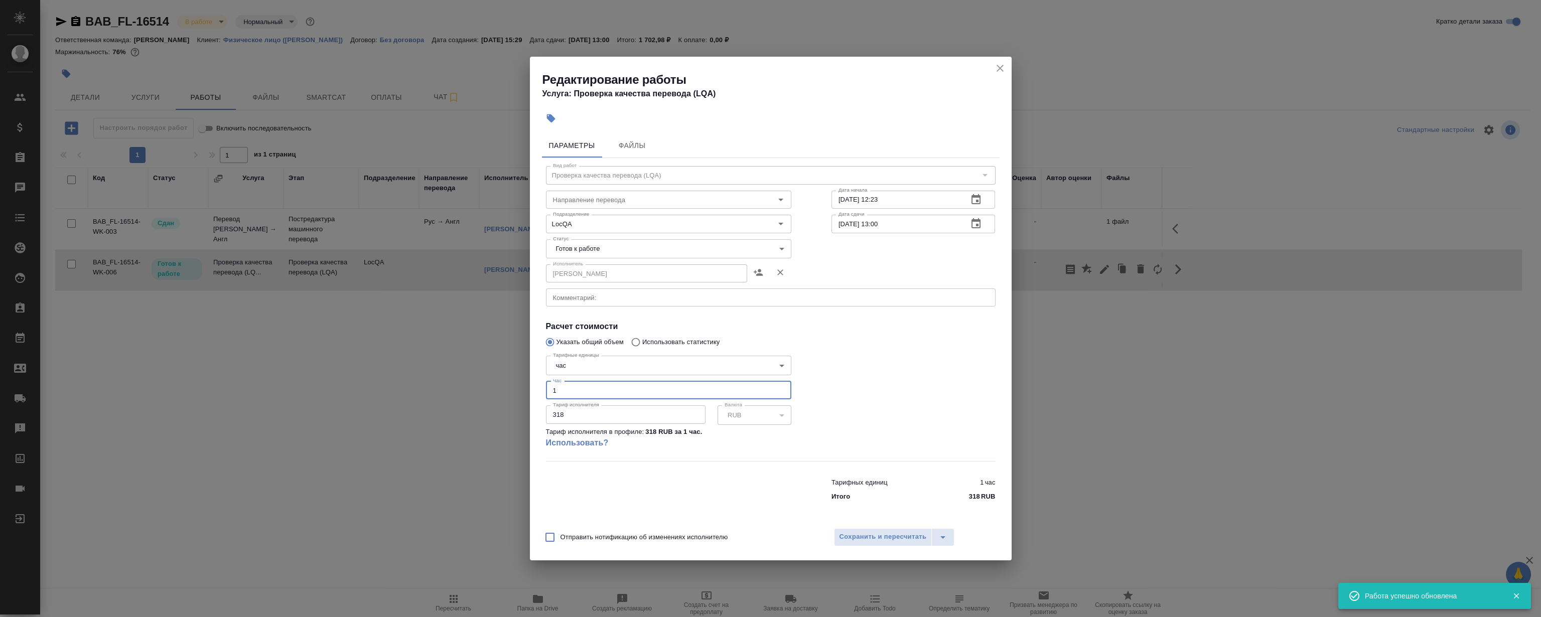
drag, startPoint x: 626, startPoint y: 386, endPoint x: 324, endPoint y: 406, distance: 302.1
click at [325, 406] on div "Редактирование работы Услуга: Проверка качества перевода (LQA) Параметры Файлы …" at bounding box center [770, 308] width 1541 height 617
type input "0.2"
click at [614, 249] on body "🙏 .cls-1 fill:#fff; AWATERA Magerramov Ruslan Клиенты Спецификации Заказы 0 Чат…" at bounding box center [770, 308] width 1541 height 617
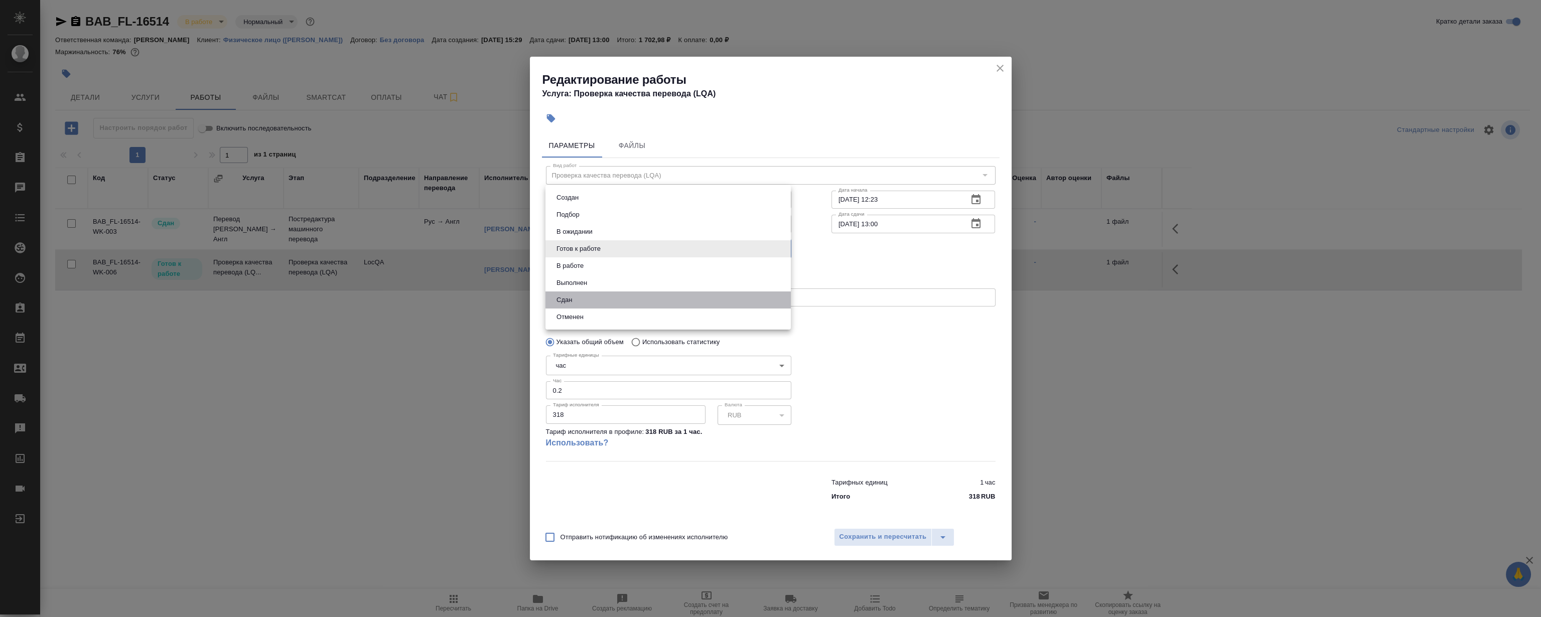
click at [580, 299] on li "Сдан" at bounding box center [667, 299] width 245 height 17
type input "closed"
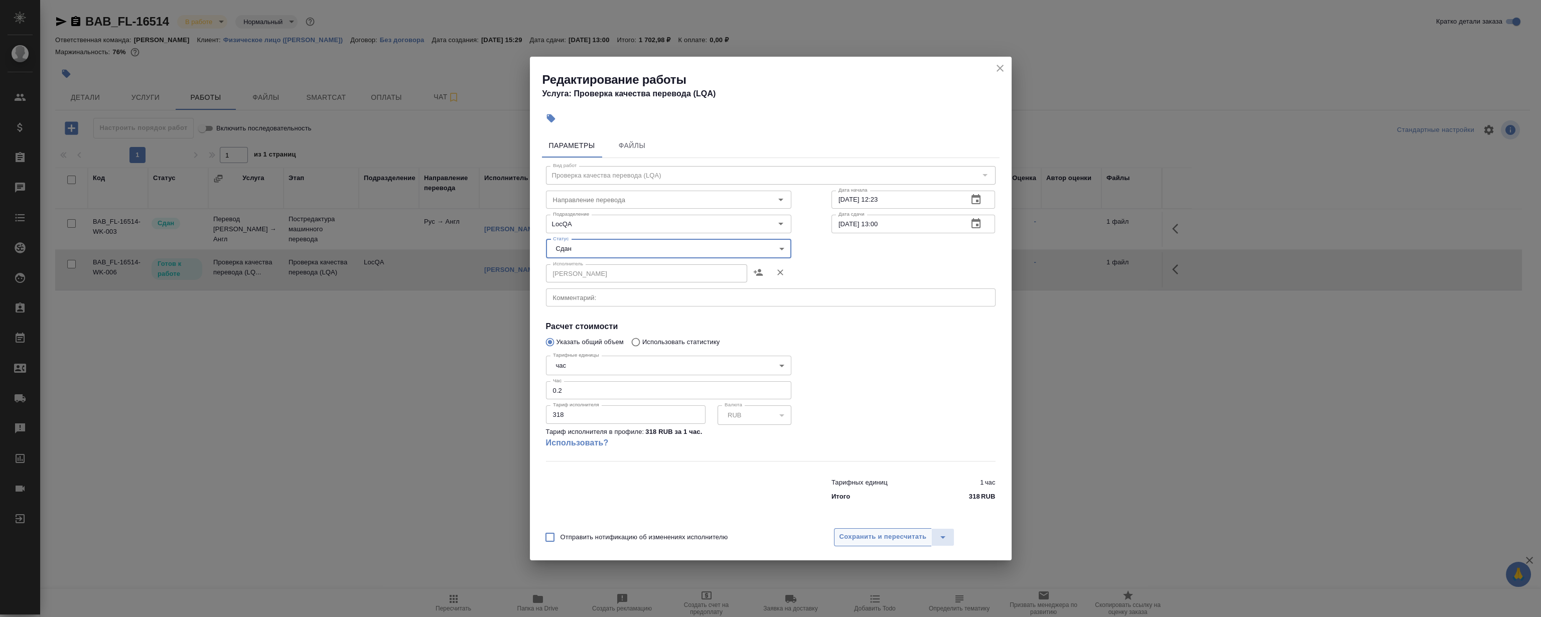
click at [890, 540] on span "Сохранить и пересчитать" at bounding box center [882, 537] width 87 height 12
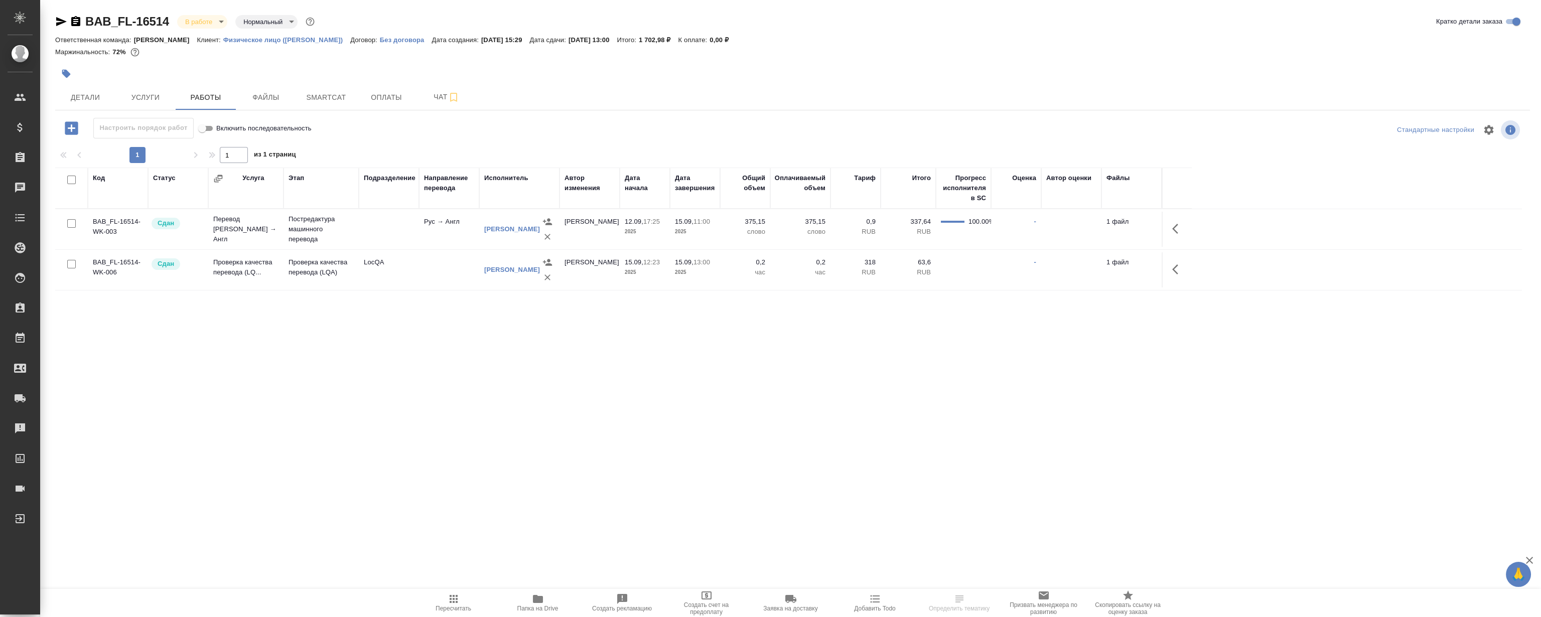
drag, startPoint x: 292, startPoint y: 466, endPoint x: 115, endPoint y: 320, distance: 229.8
click at [115, 393] on div "BAB_FL-16514 В работе inProgress Нормальный normal Кратко детали заказа Ответст…" at bounding box center [792, 209] width 1485 height 419
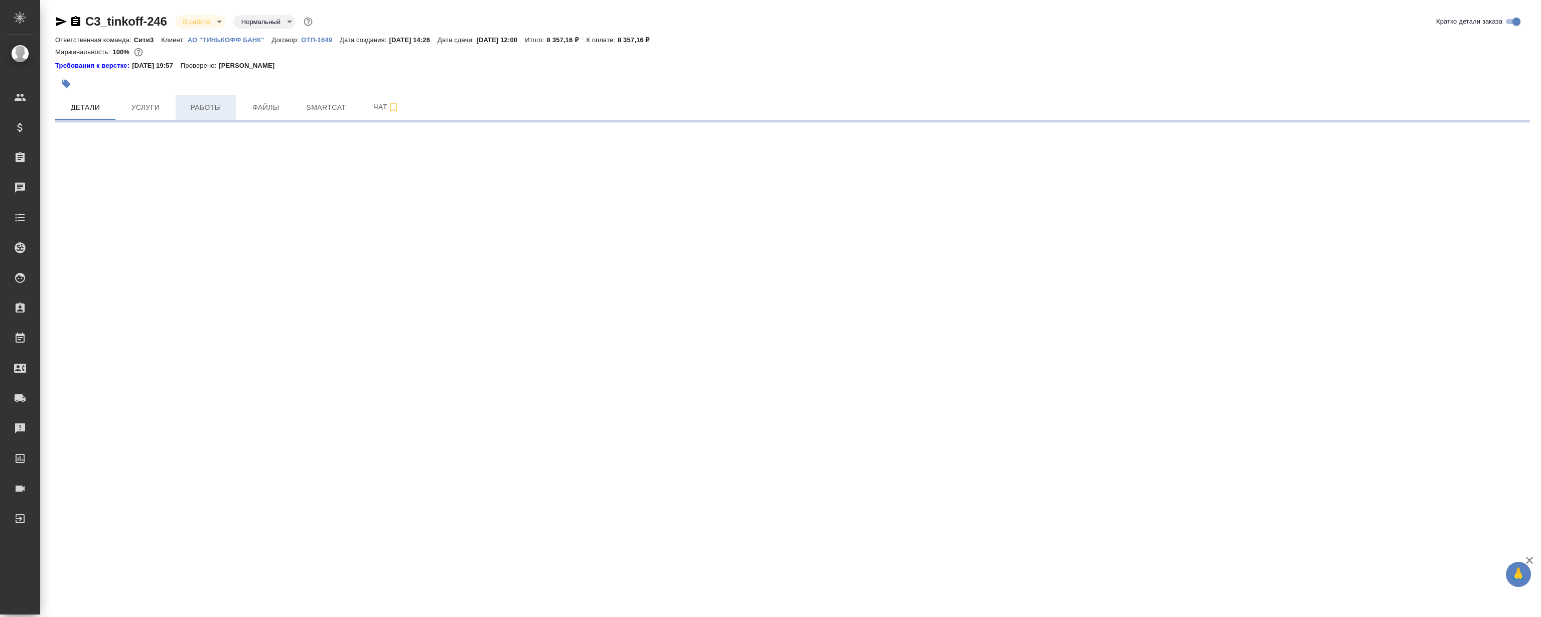
select select "RU"
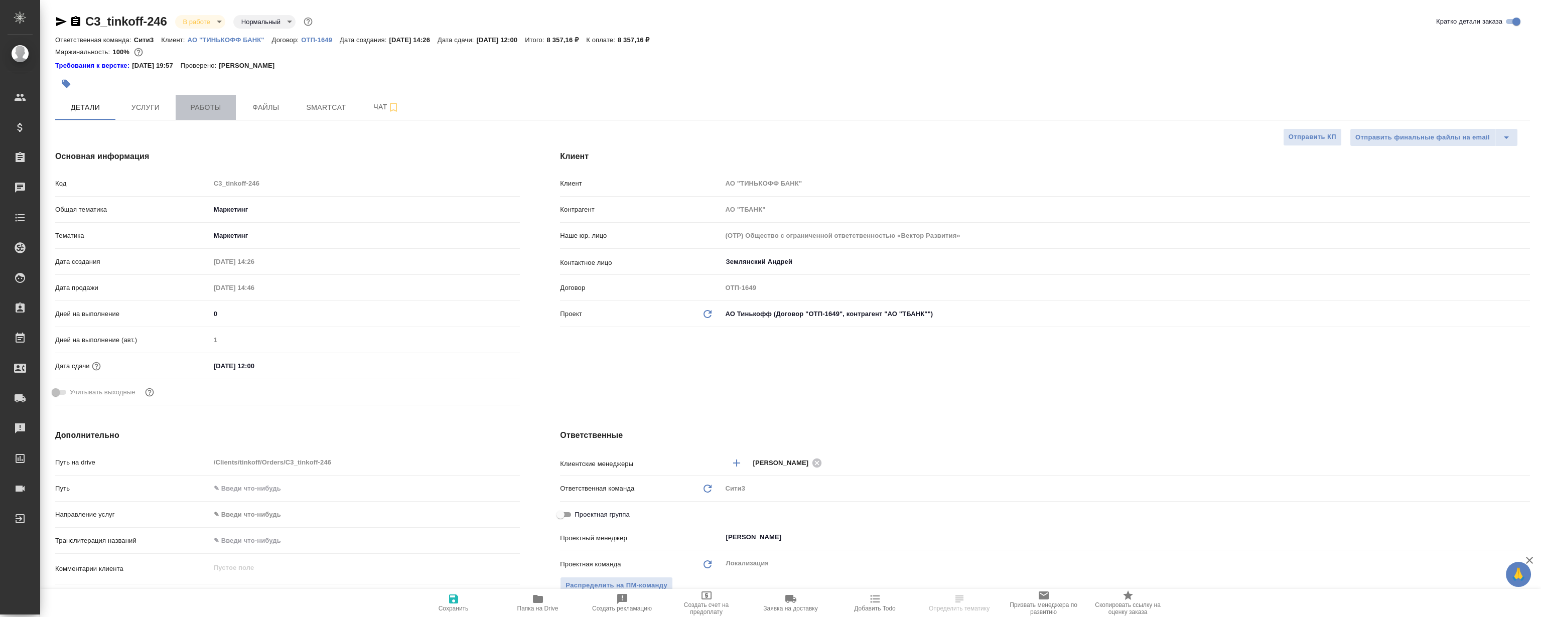
click at [214, 112] on span "Работы" at bounding box center [206, 107] width 48 height 13
type textarea "x"
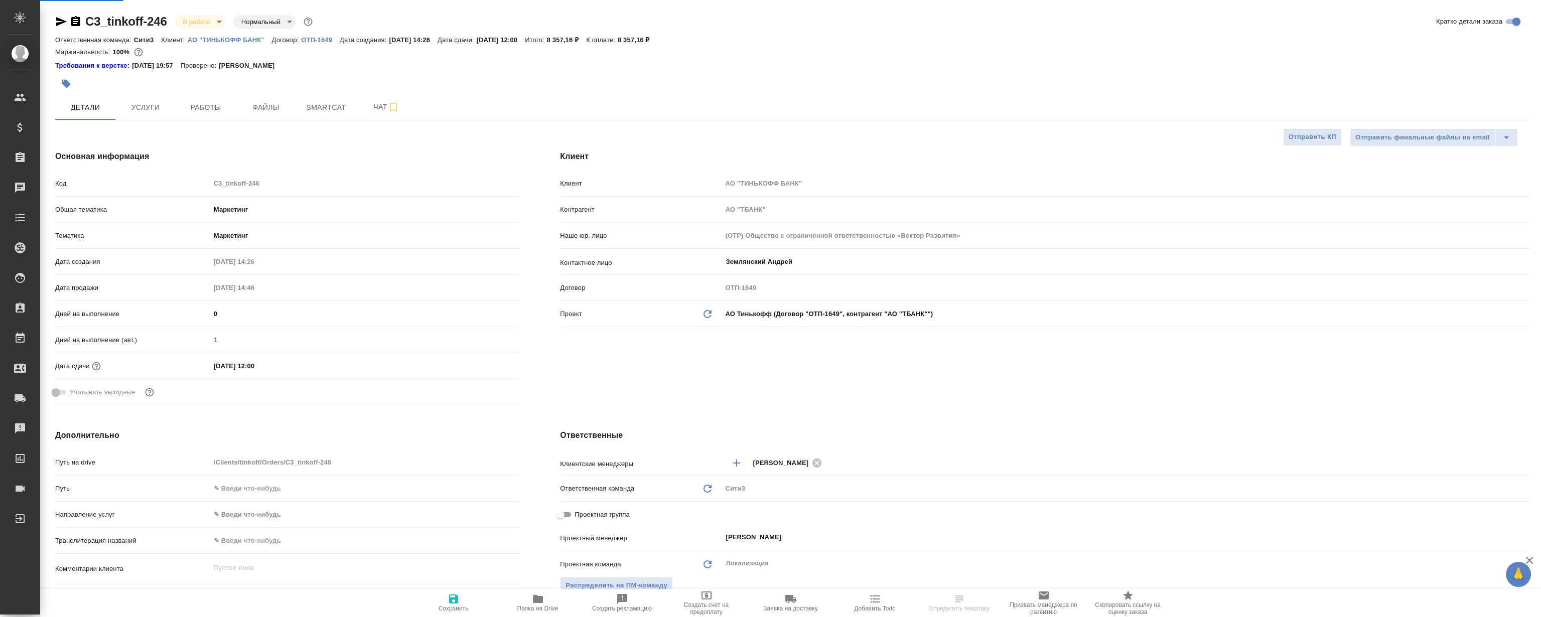
type textarea "x"
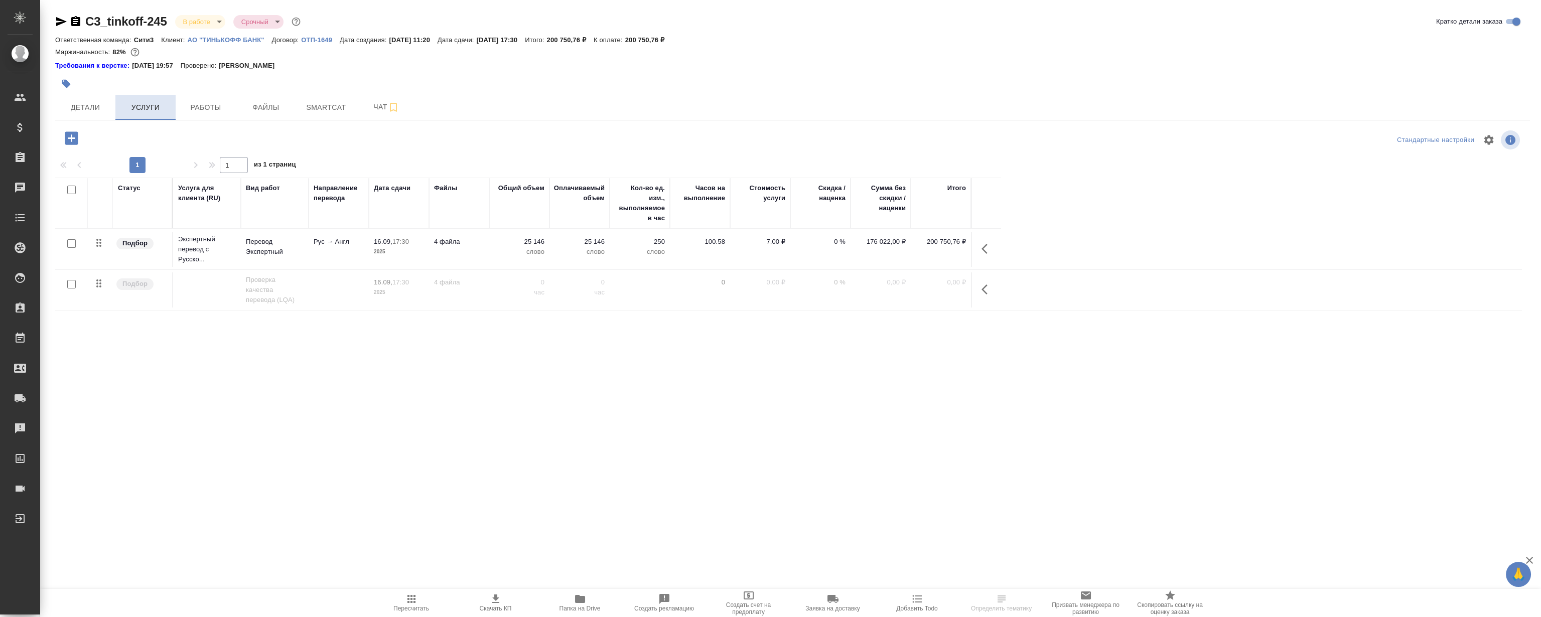
click at [161, 110] on span "Услуги" at bounding box center [145, 107] width 48 height 13
click at [218, 108] on span "Работы" at bounding box center [206, 107] width 48 height 13
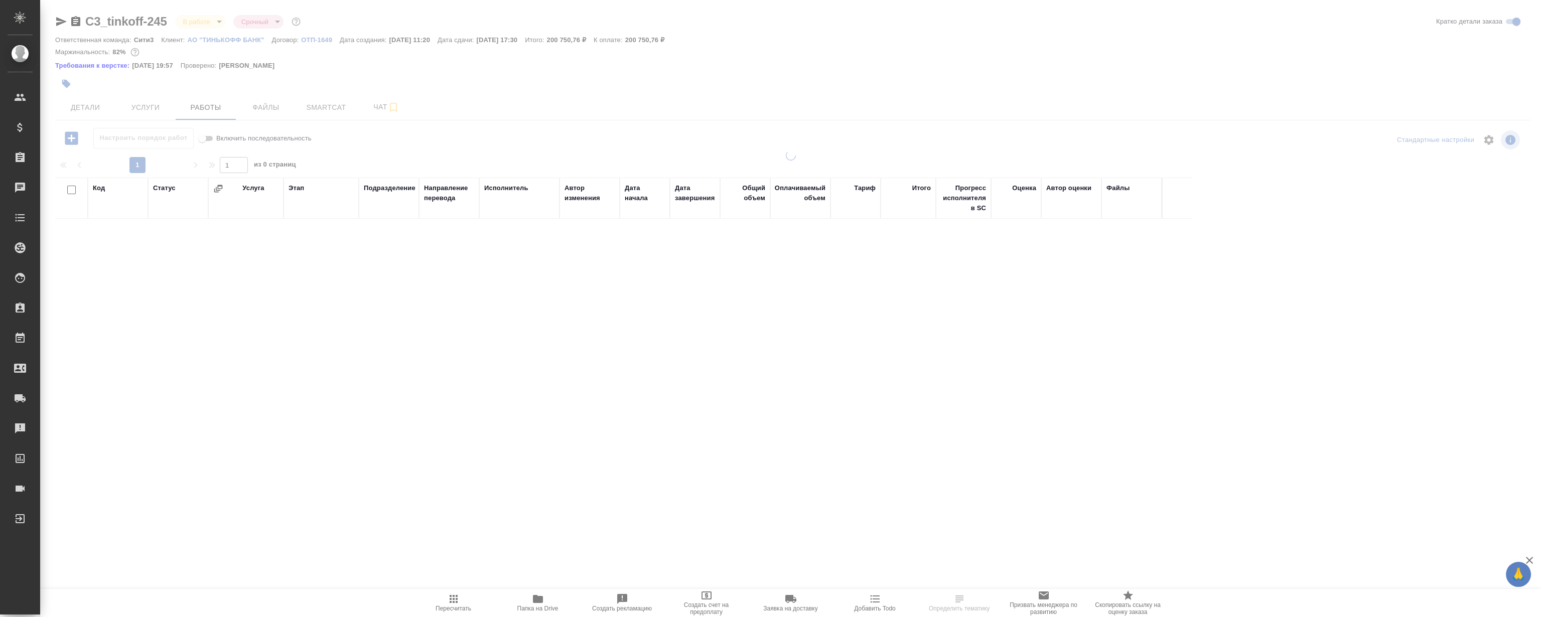
click at [291, 113] on div at bounding box center [790, 214] width 1500 height 429
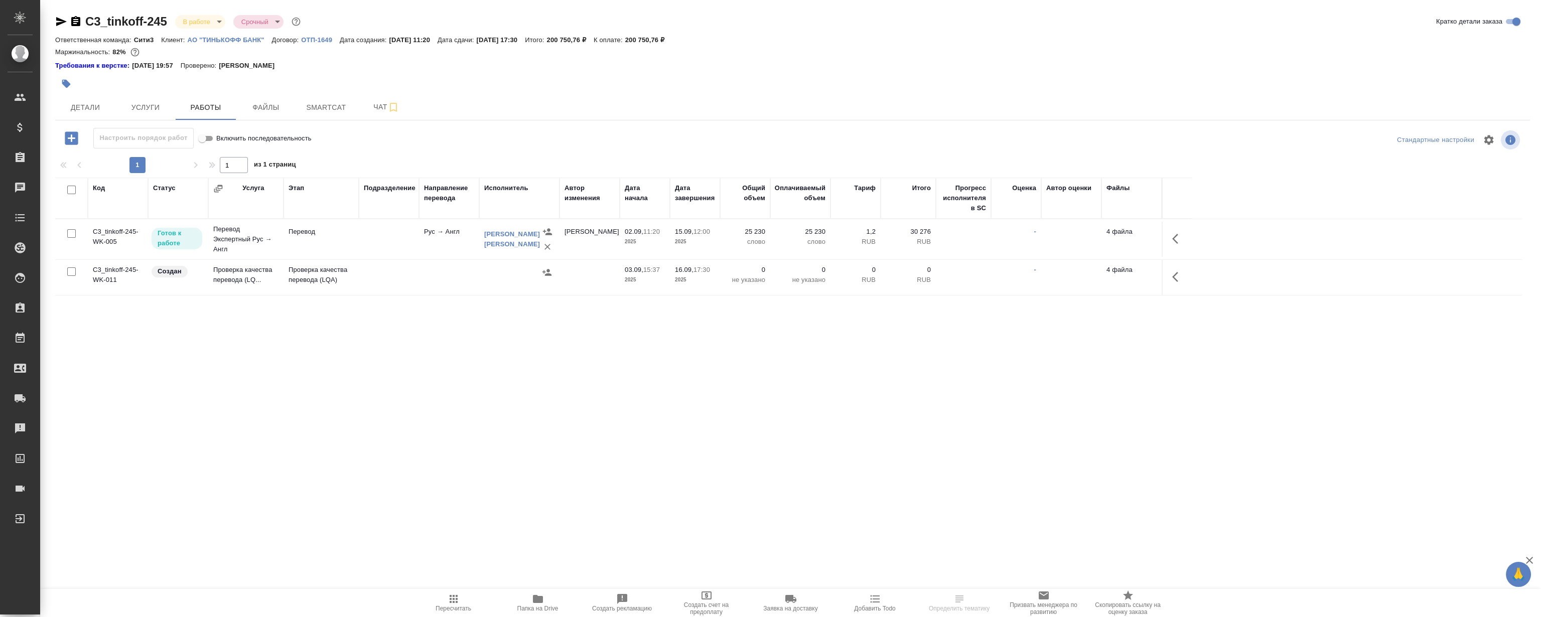
click at [818, 378] on div "Код Статус Услуга Этап Подразделение Направление перевода Исполнитель Автор изм…" at bounding box center [788, 291] width 1466 height 226
click at [740, 369] on div "Код Статус Услуга Этап Подразделение Направление перевода Исполнитель Автор изм…" at bounding box center [788, 291] width 1466 height 226
click at [607, 368] on div "Код Статус Услуга Этап Подразделение Направление перевода Исполнитель Автор изм…" at bounding box center [788, 291] width 1466 height 226
click at [493, 376] on div "Код Статус Услуга Этап Подразделение Направление перевода Исполнитель Автор изм…" at bounding box center [788, 291] width 1466 height 226
click at [417, 369] on div "Код Статус Услуга Этап Подразделение Направление перевода Исполнитель Автор изм…" at bounding box center [788, 291] width 1466 height 226
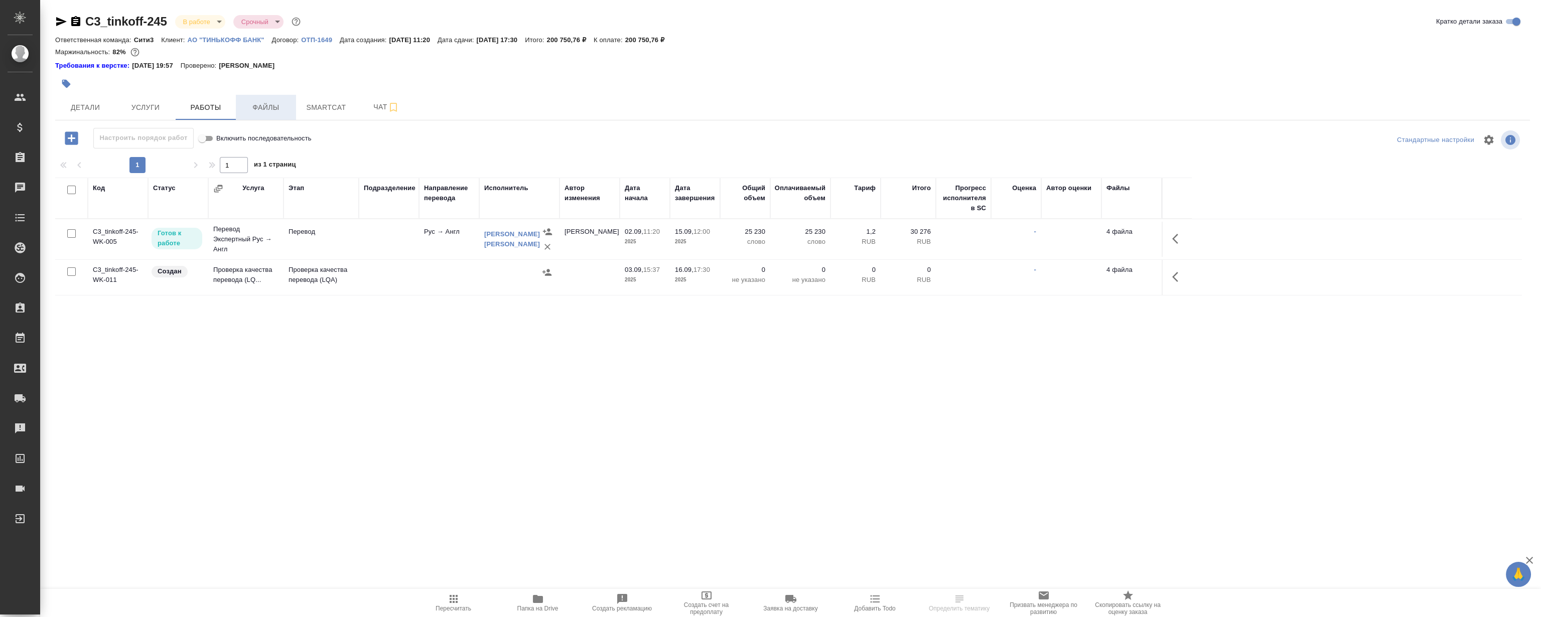
click at [272, 107] on span "Файлы" at bounding box center [266, 107] width 48 height 13
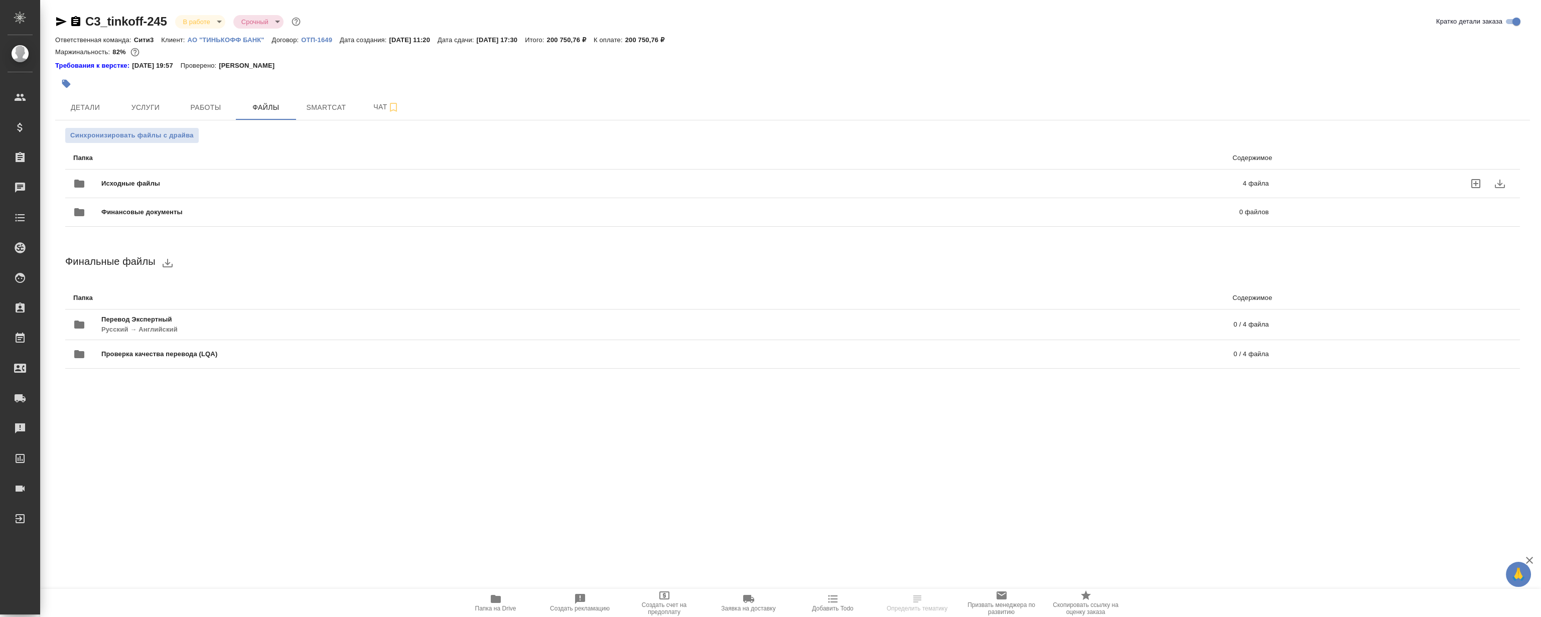
click at [332, 173] on div "Исходные файлы 4 файла" at bounding box center [670, 184] width 1195 height 24
